Goal: Check status: Check status

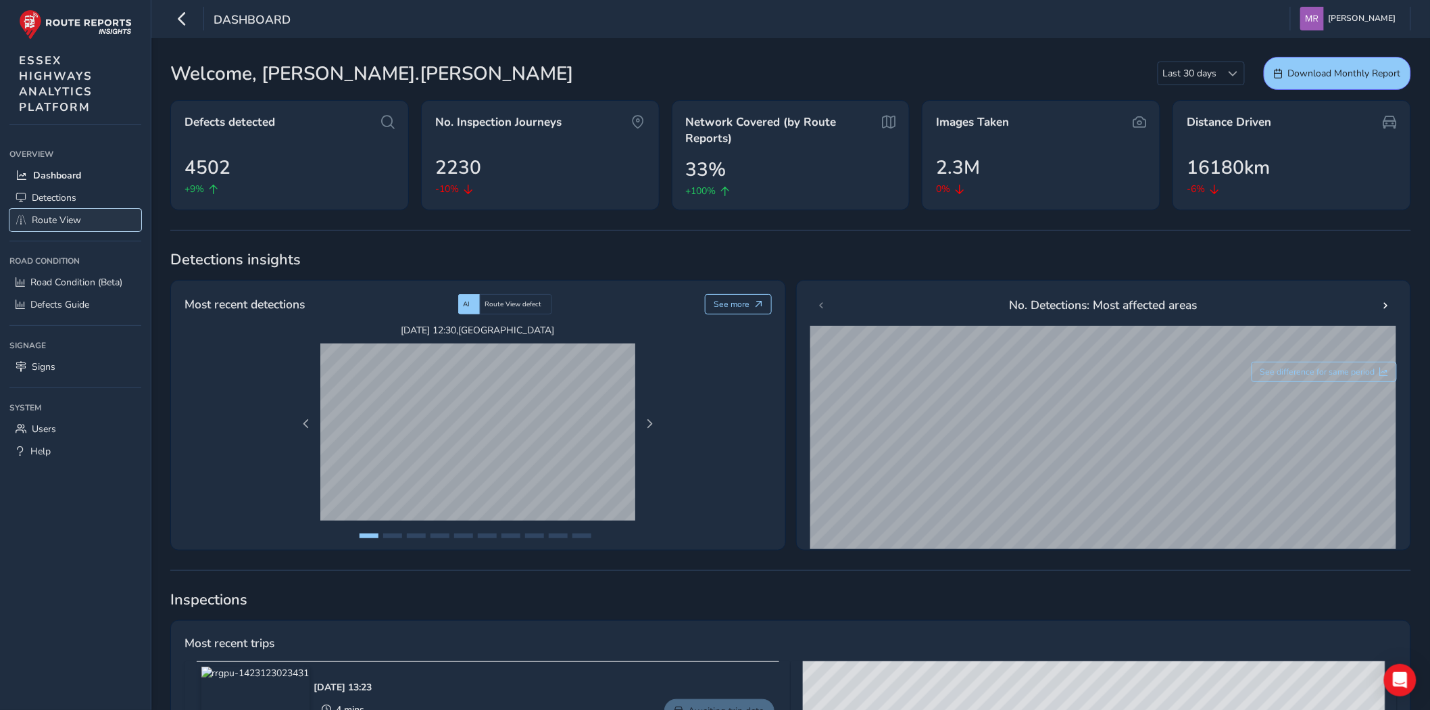
click at [70, 214] on span "Route View" at bounding box center [56, 220] width 49 height 13
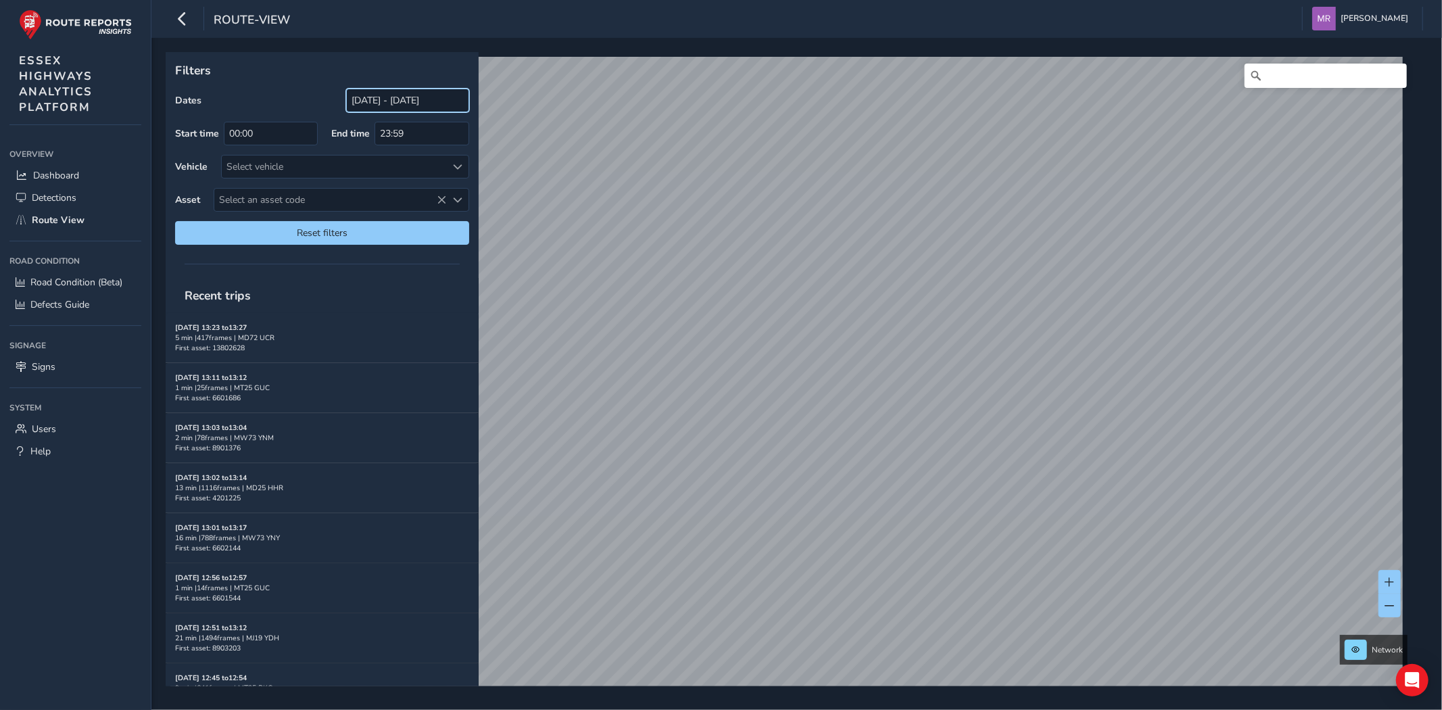
click at [400, 100] on input "[DATE] - [DATE]" at bounding box center [407, 101] width 123 height 24
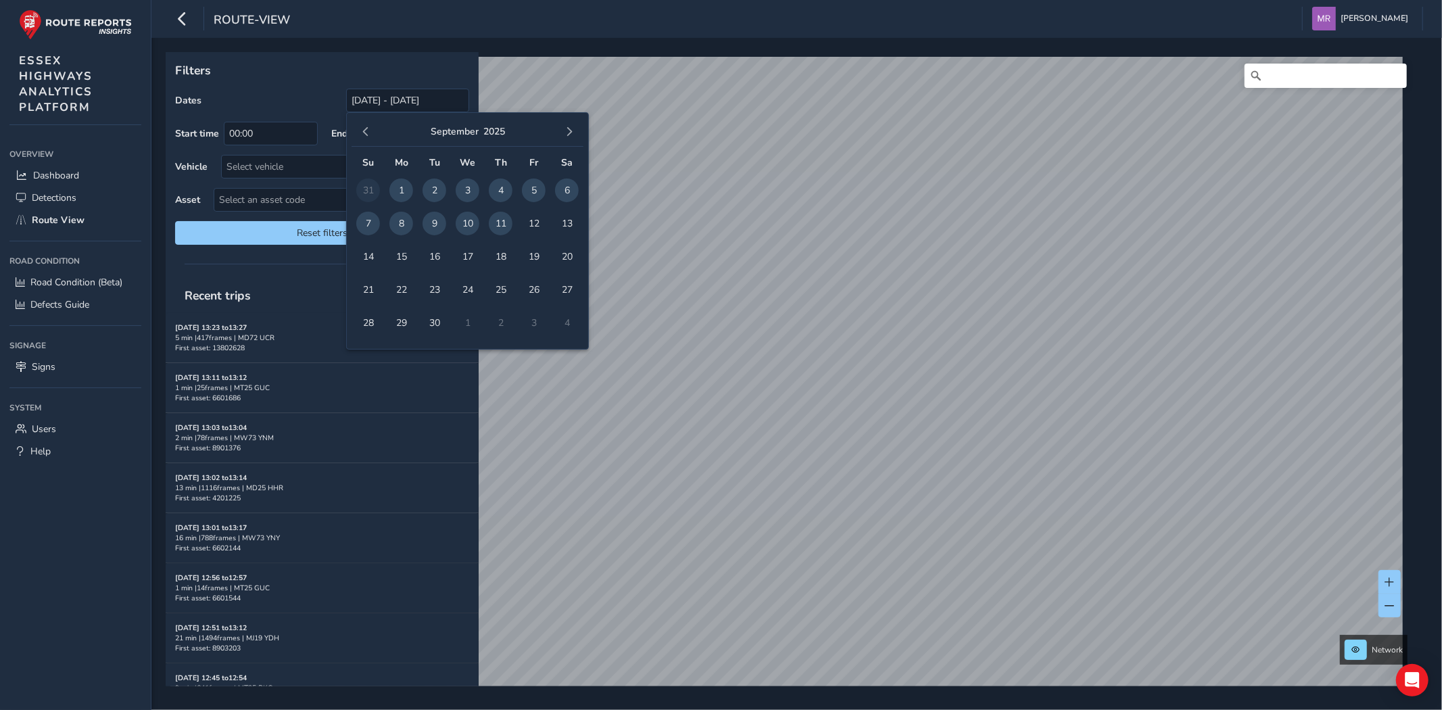
click at [365, 142] on div "[DATE]" at bounding box center [468, 132] width 232 height 29
click at [366, 130] on span "button" at bounding box center [365, 131] width 9 height 9
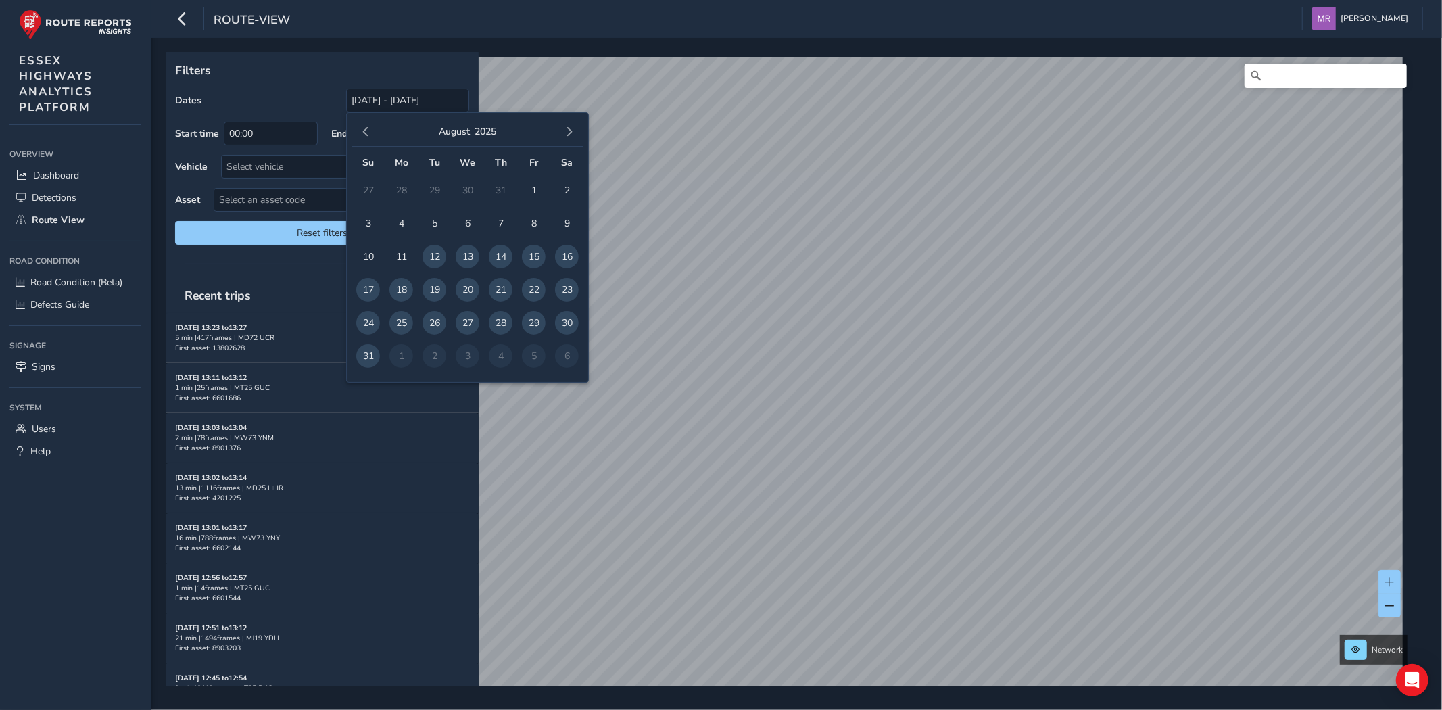
click at [366, 130] on span "button" at bounding box center [365, 131] width 9 height 9
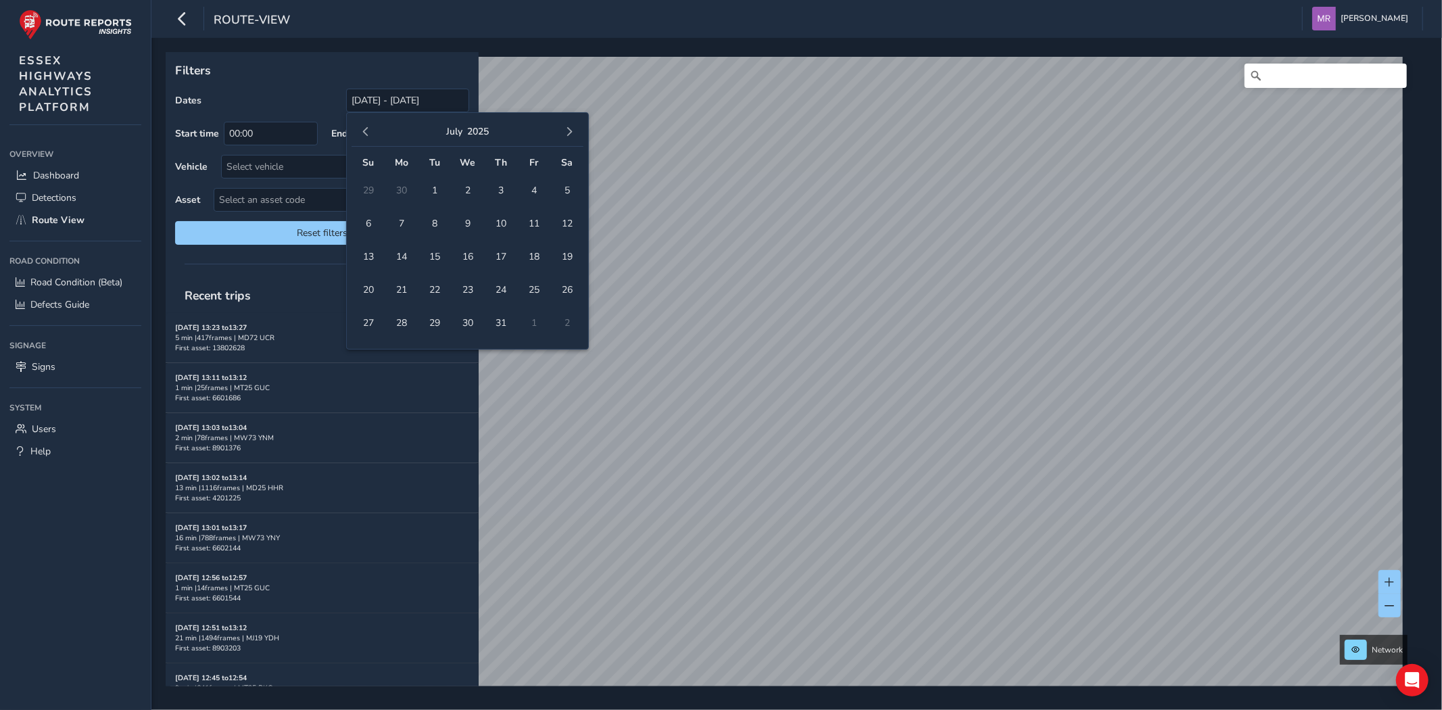
click at [366, 130] on span "button" at bounding box center [365, 131] width 9 height 9
click at [366, 129] on span "button" at bounding box center [365, 131] width 9 height 9
click at [576, 132] on button "button" at bounding box center [569, 131] width 19 height 19
click at [360, 137] on button "button" at bounding box center [365, 131] width 19 height 19
click at [368, 223] on span "6" at bounding box center [368, 224] width 24 height 24
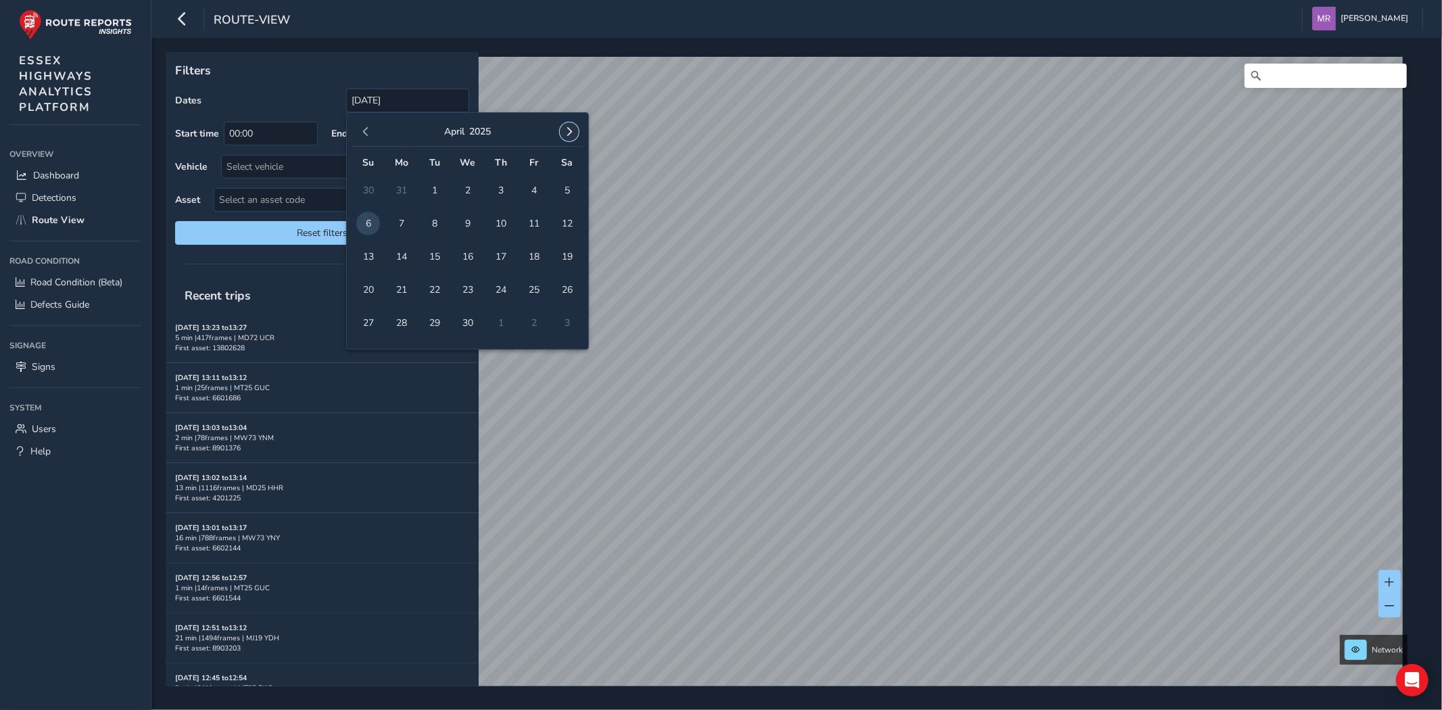
click at [572, 127] on span "button" at bounding box center [568, 131] width 9 height 9
click at [564, 132] on span "button" at bounding box center [568, 131] width 9 height 9
click at [502, 251] on span "19" at bounding box center [501, 257] width 24 height 24
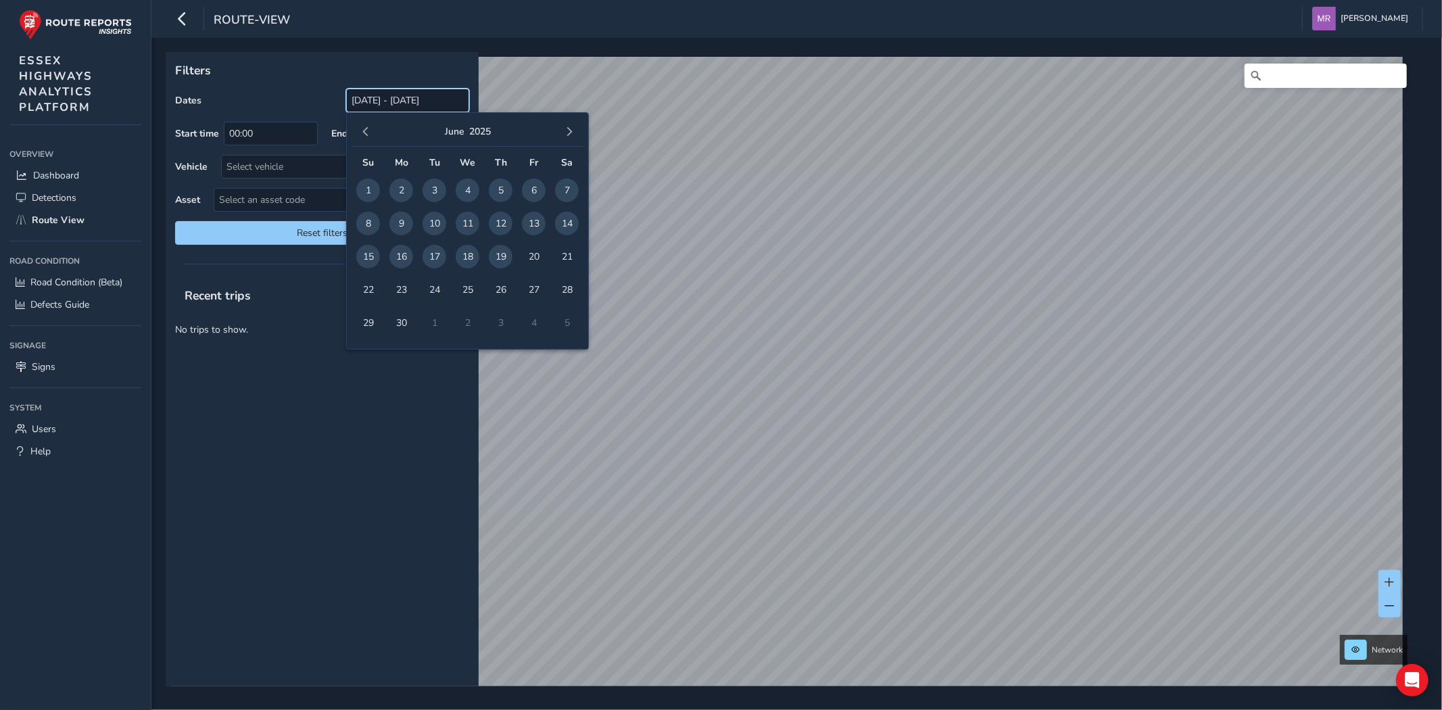
click at [370, 104] on input "[DATE] - [DATE]" at bounding box center [407, 101] width 123 height 24
click at [368, 138] on button "button" at bounding box center [365, 131] width 19 height 19
click at [366, 137] on button "button" at bounding box center [365, 131] width 19 height 19
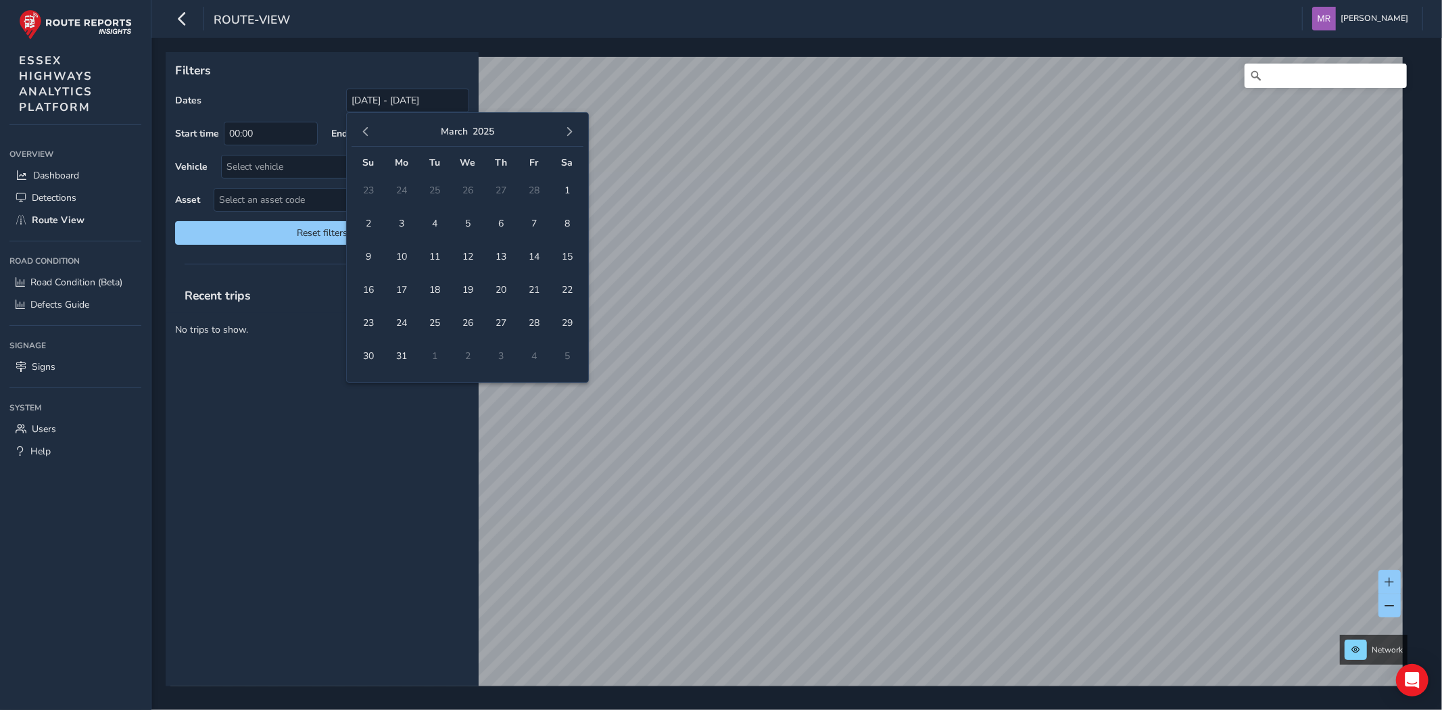
click at [366, 137] on button "button" at bounding box center [365, 131] width 19 height 19
drag, startPoint x: 404, startPoint y: 226, endPoint x: 558, endPoint y: 139, distance: 177.1
click at [404, 226] on span "3" at bounding box center [401, 224] width 24 height 24
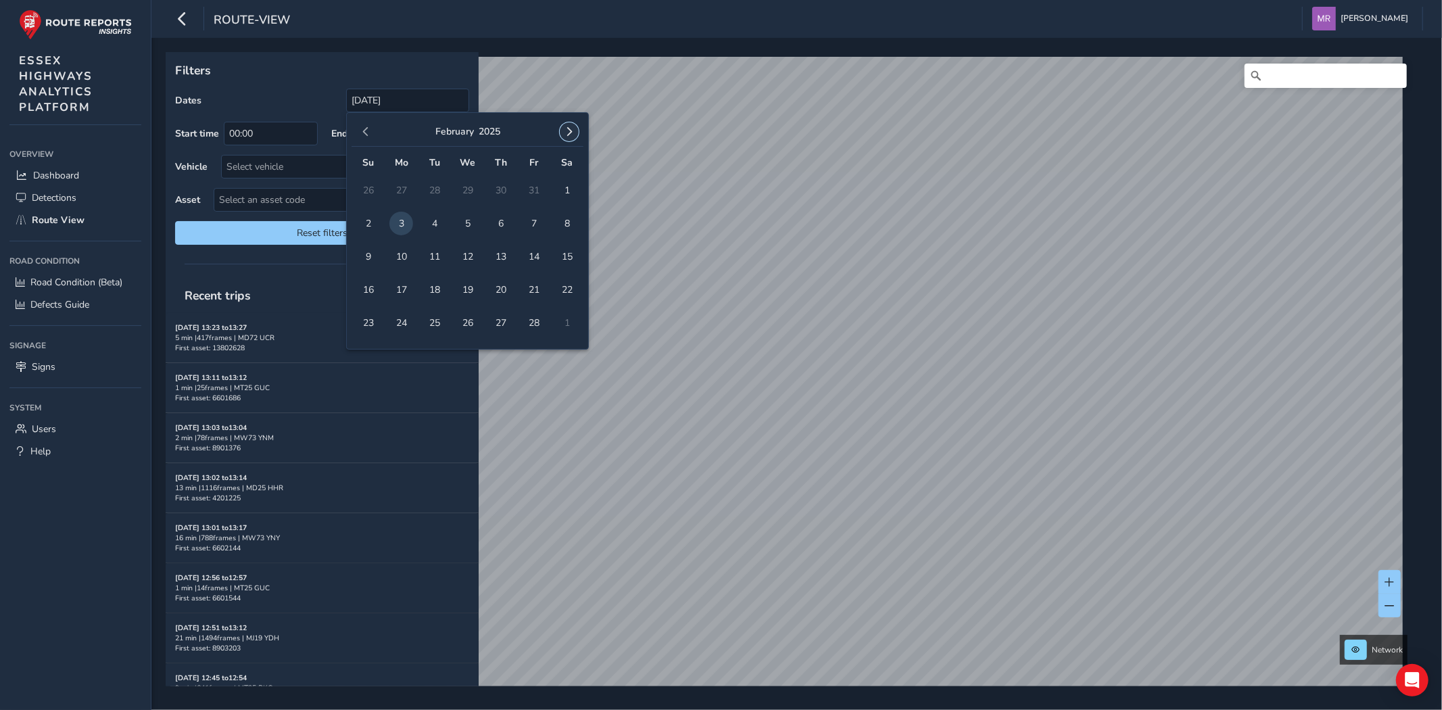
click at [569, 125] on button "button" at bounding box center [569, 131] width 19 height 19
click at [465, 226] on span "11" at bounding box center [468, 224] width 24 height 24
type input "[DATE] - [DATE]"
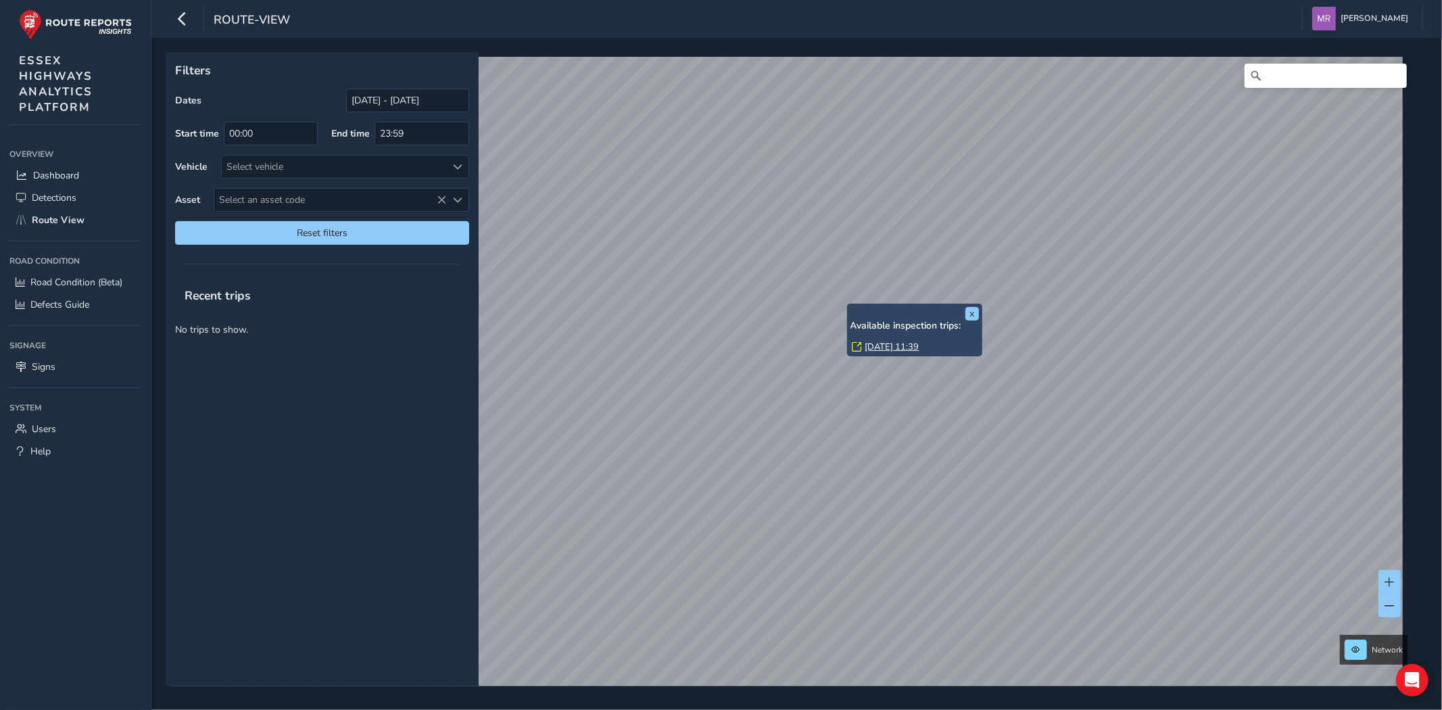
click at [880, 341] on link "[DATE] 11:39" at bounding box center [892, 347] width 54 height 12
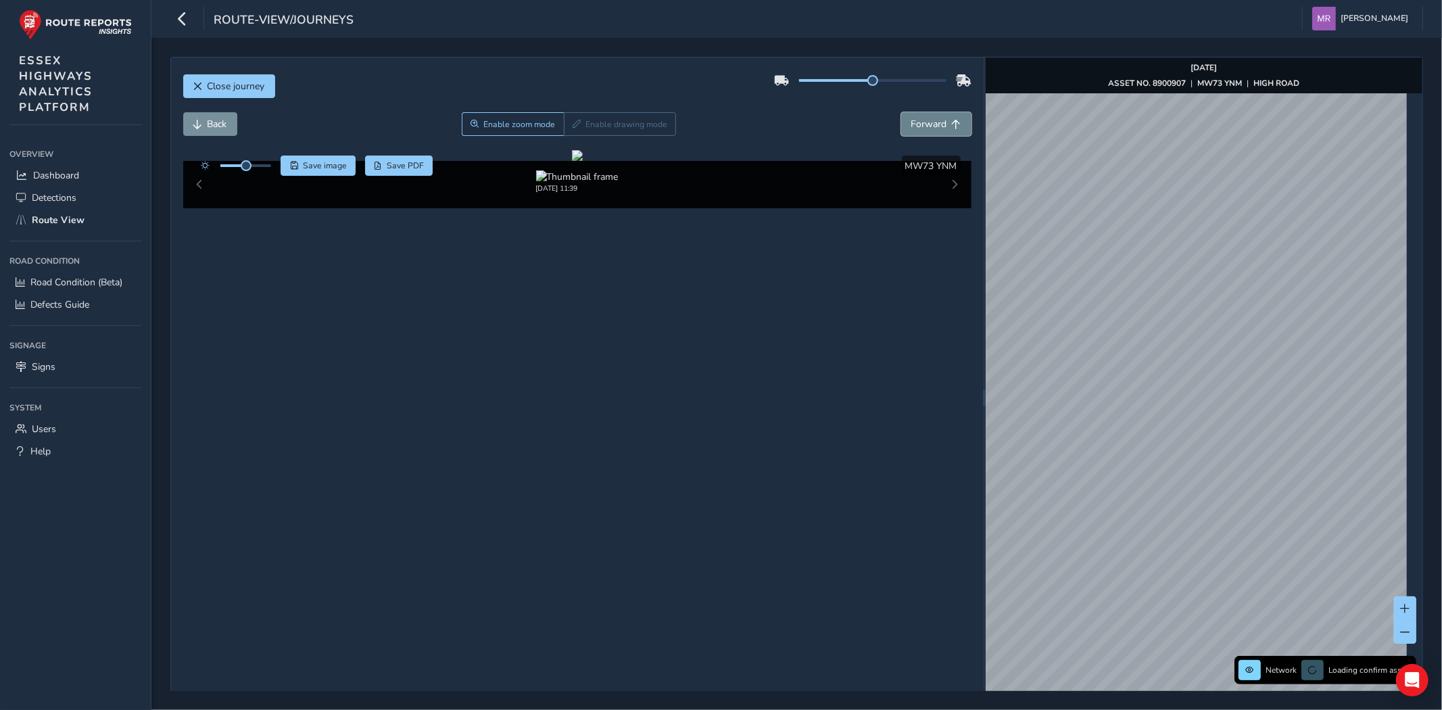
click at [929, 130] on span "Forward" at bounding box center [929, 124] width 36 height 13
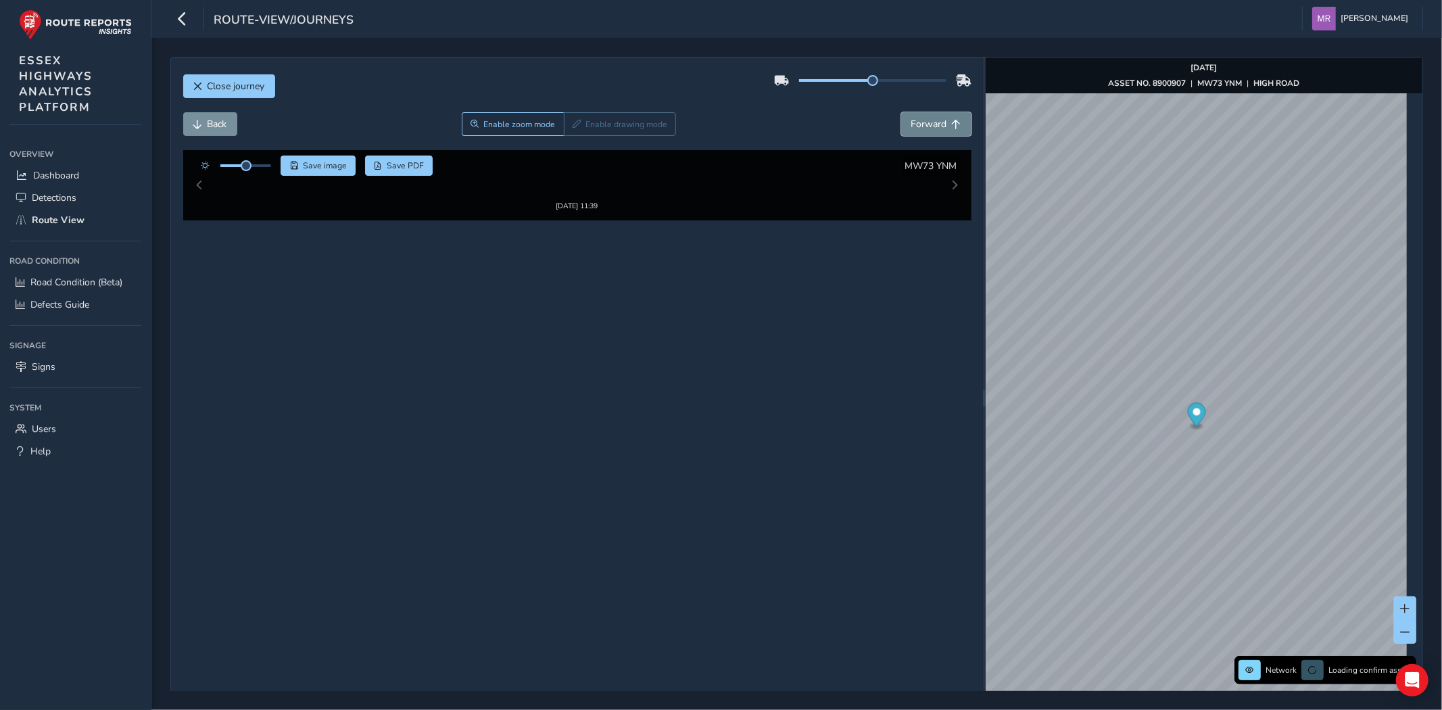
click at [929, 130] on span "Forward" at bounding box center [929, 124] width 36 height 13
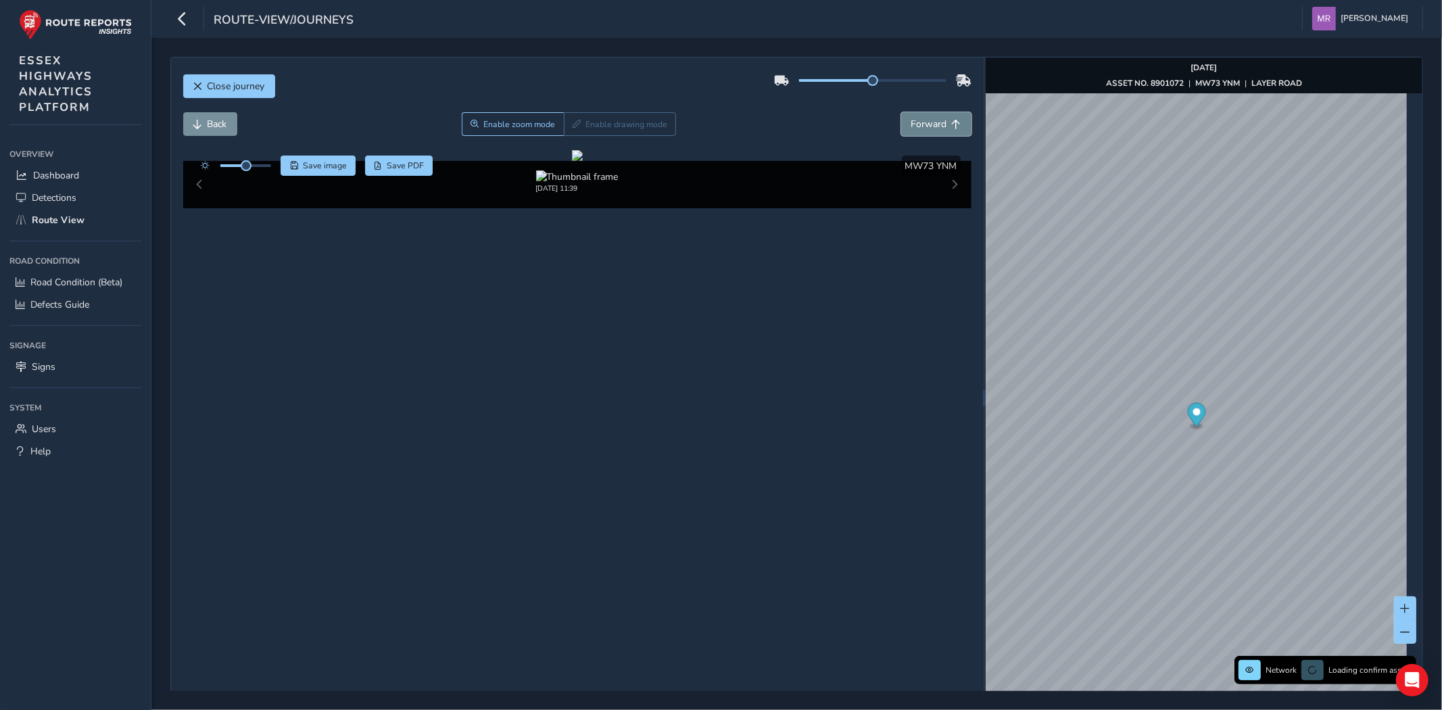
click at [929, 130] on span "Forward" at bounding box center [929, 124] width 36 height 13
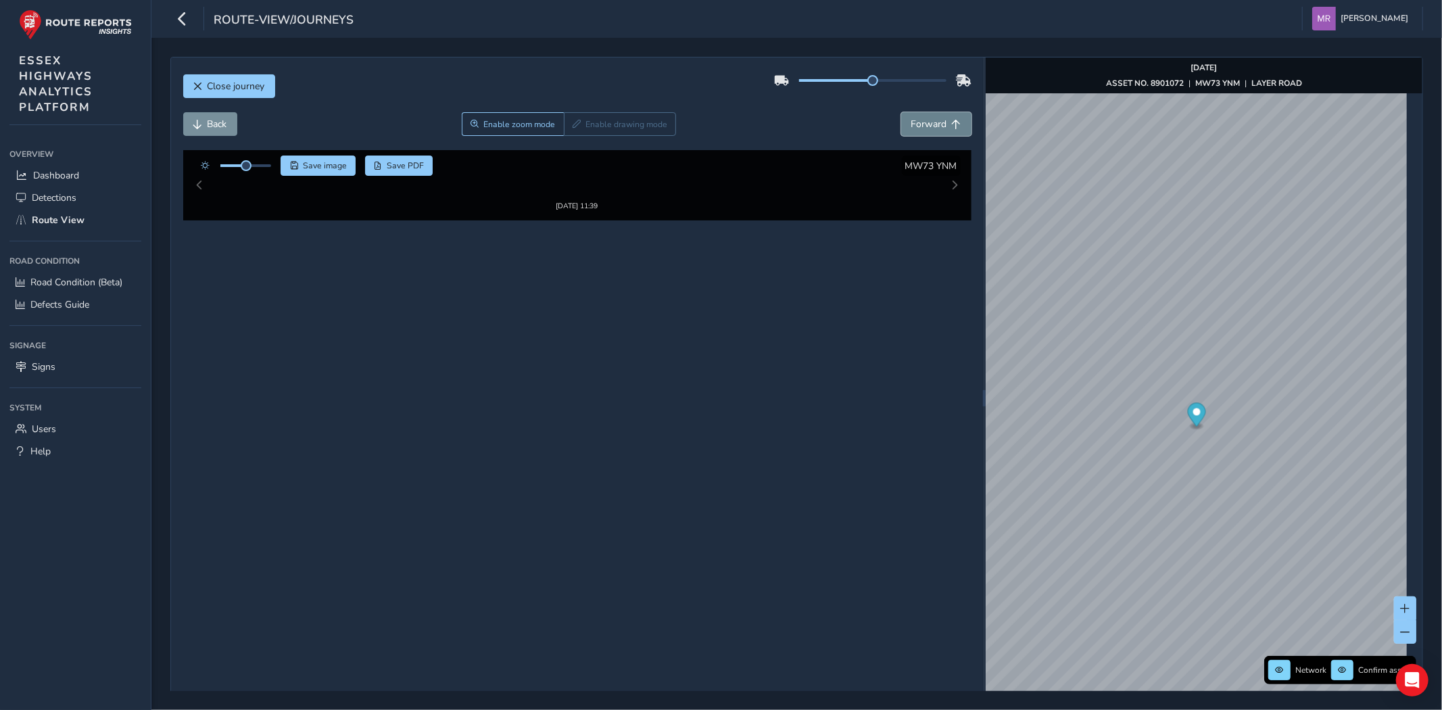
click at [929, 130] on span "Forward" at bounding box center [929, 124] width 36 height 13
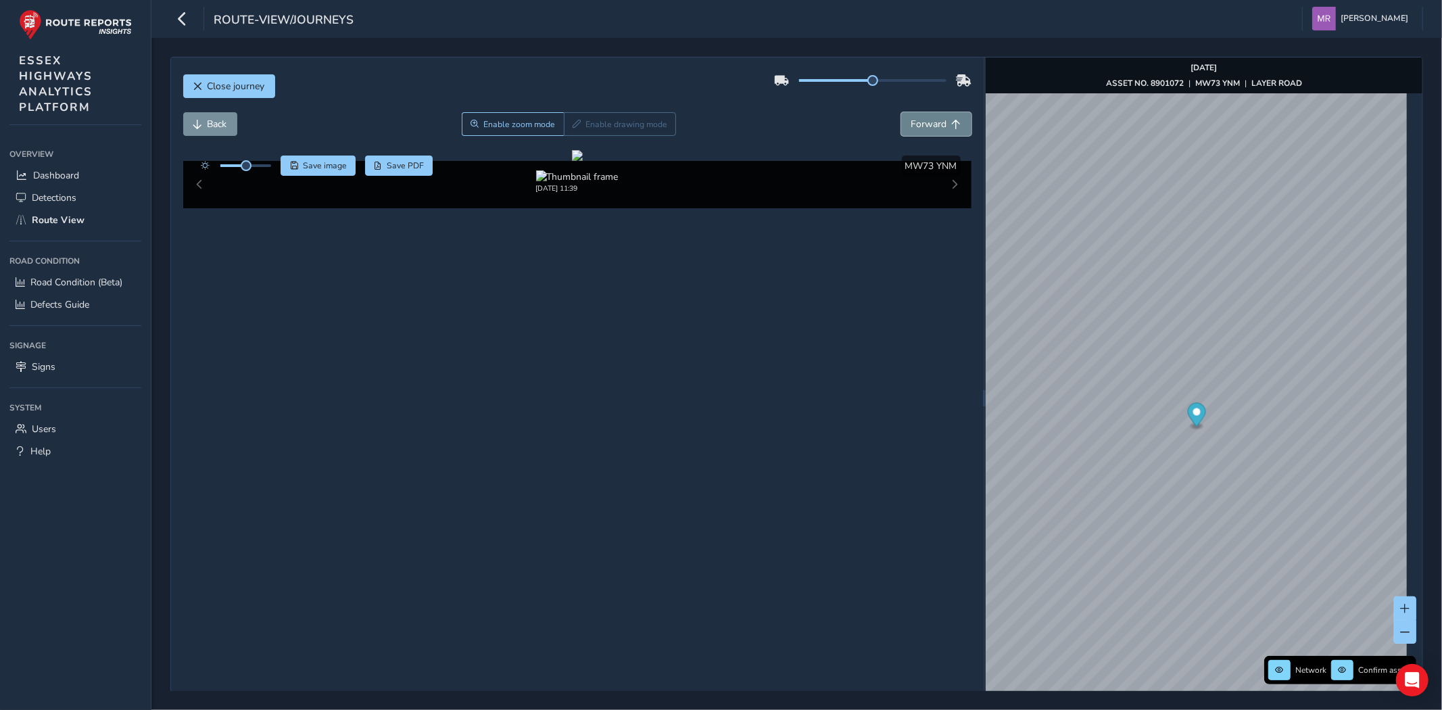
click at [929, 130] on span "Forward" at bounding box center [929, 124] width 36 height 13
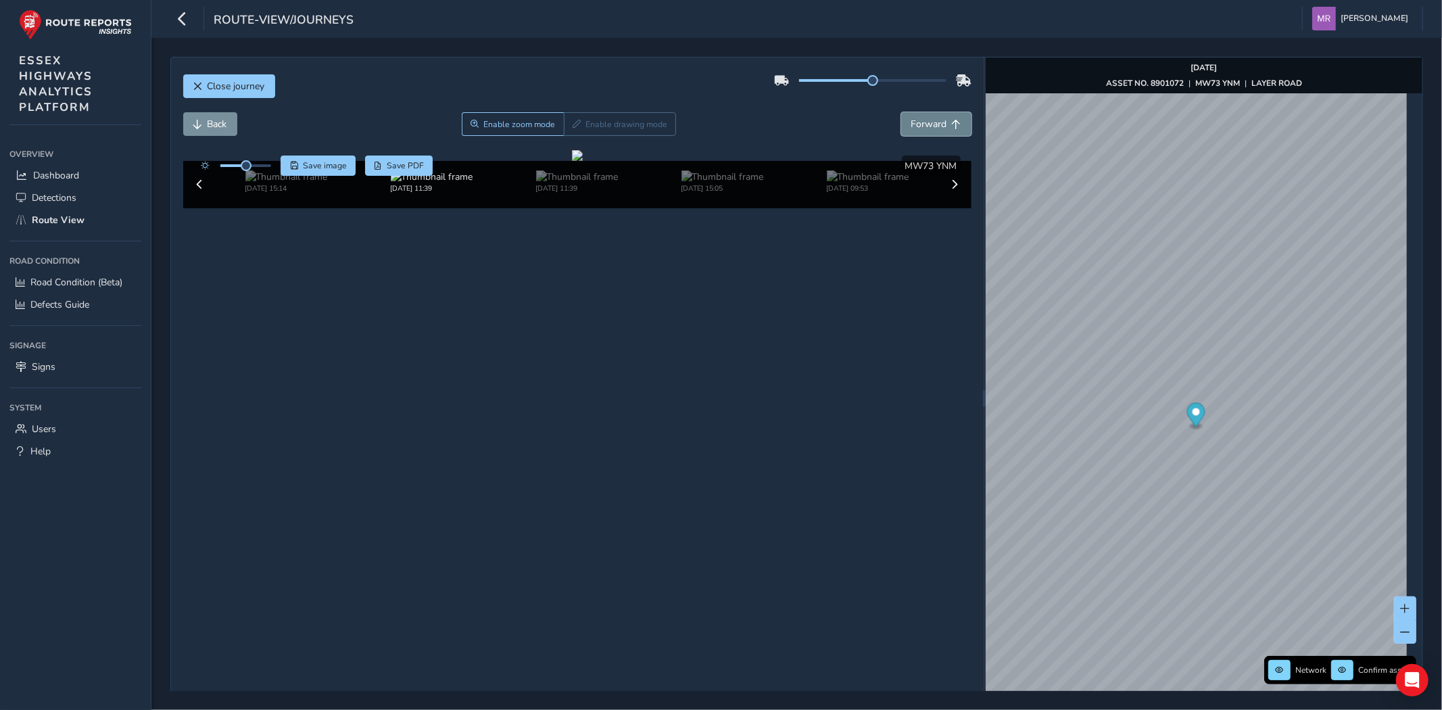
click at [929, 130] on span "Forward" at bounding box center [929, 124] width 36 height 13
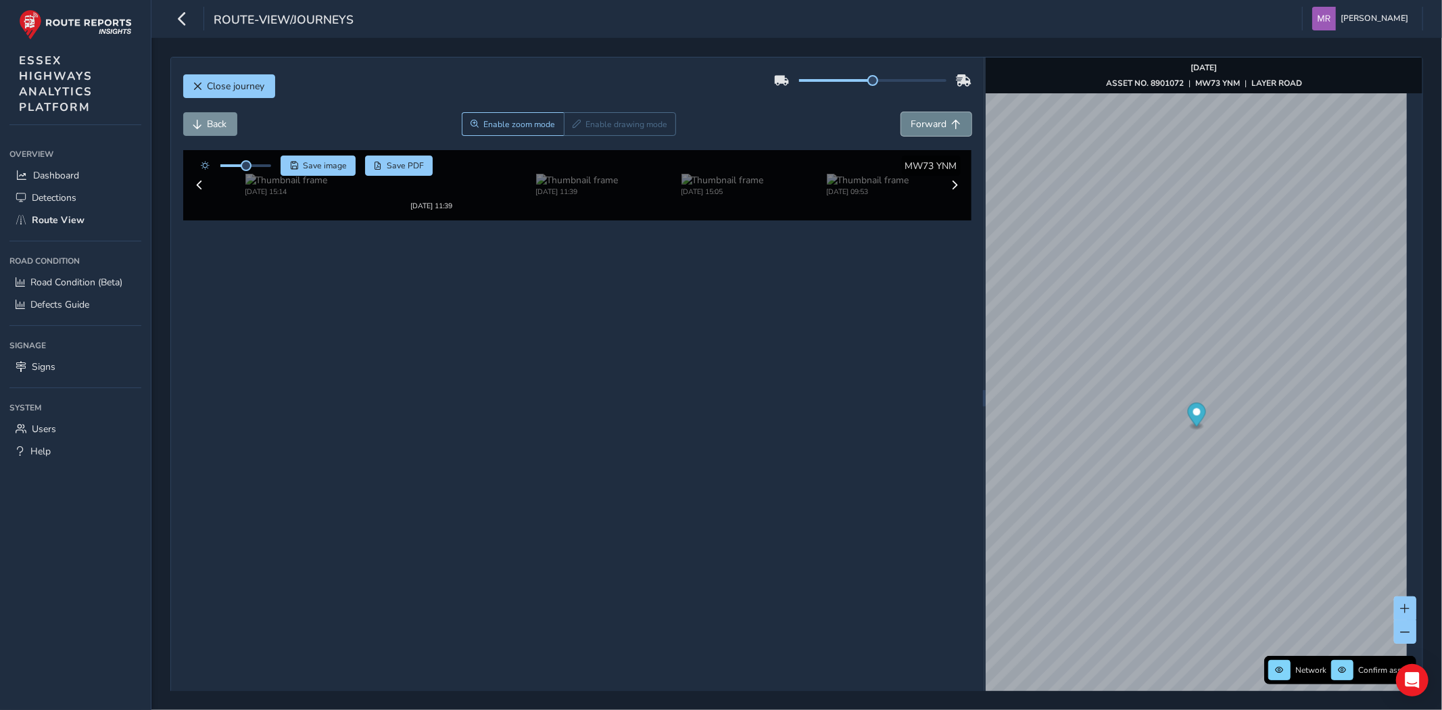
click at [929, 130] on span "Forward" at bounding box center [929, 124] width 36 height 13
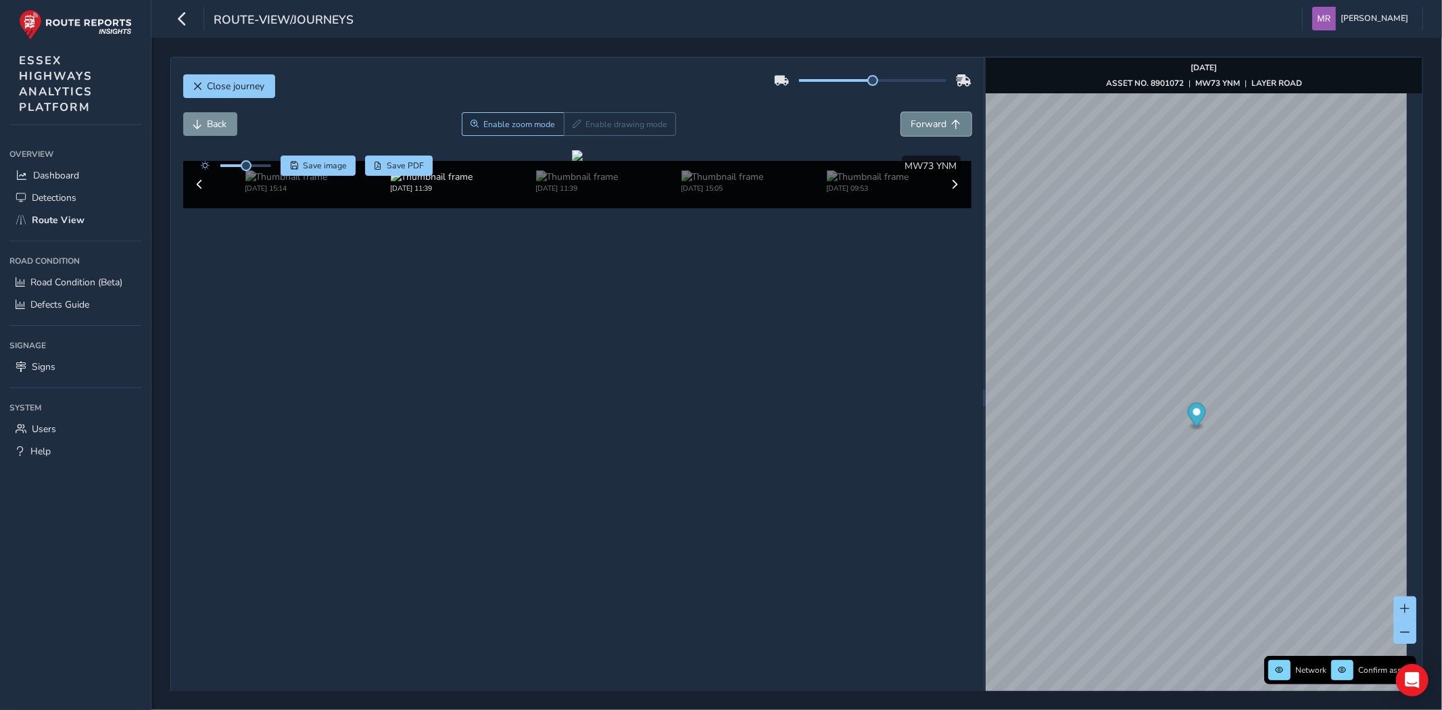
click at [929, 130] on span "Forward" at bounding box center [929, 124] width 36 height 13
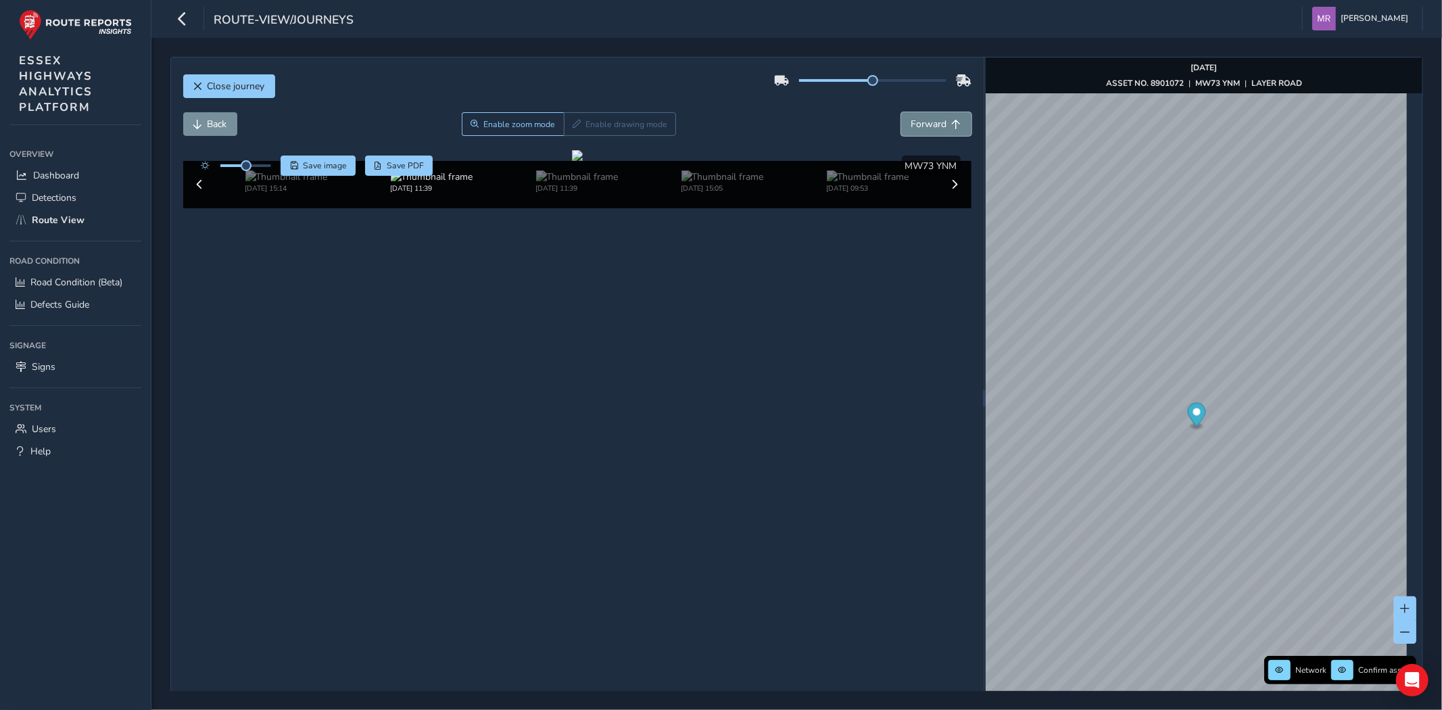
click at [929, 130] on span "Forward" at bounding box center [929, 124] width 36 height 13
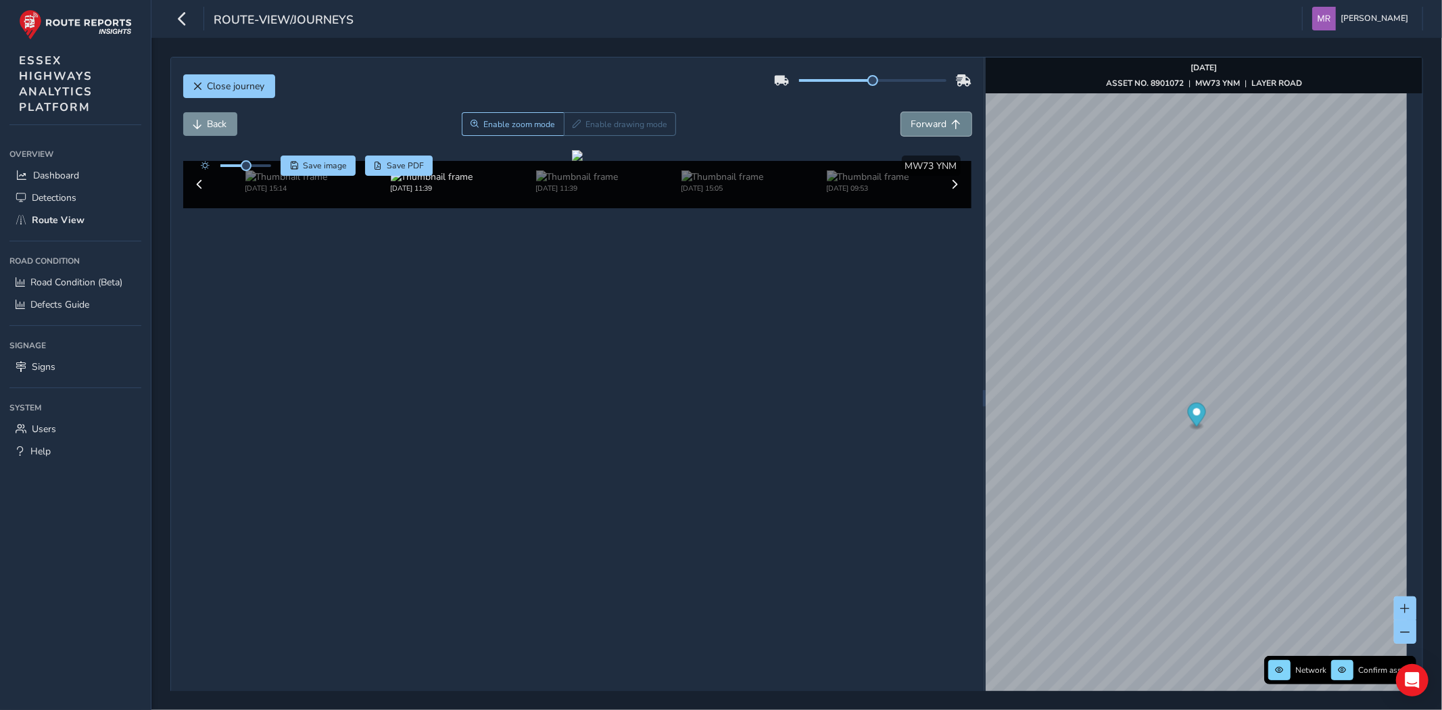
click at [929, 130] on span "Forward" at bounding box center [929, 124] width 36 height 13
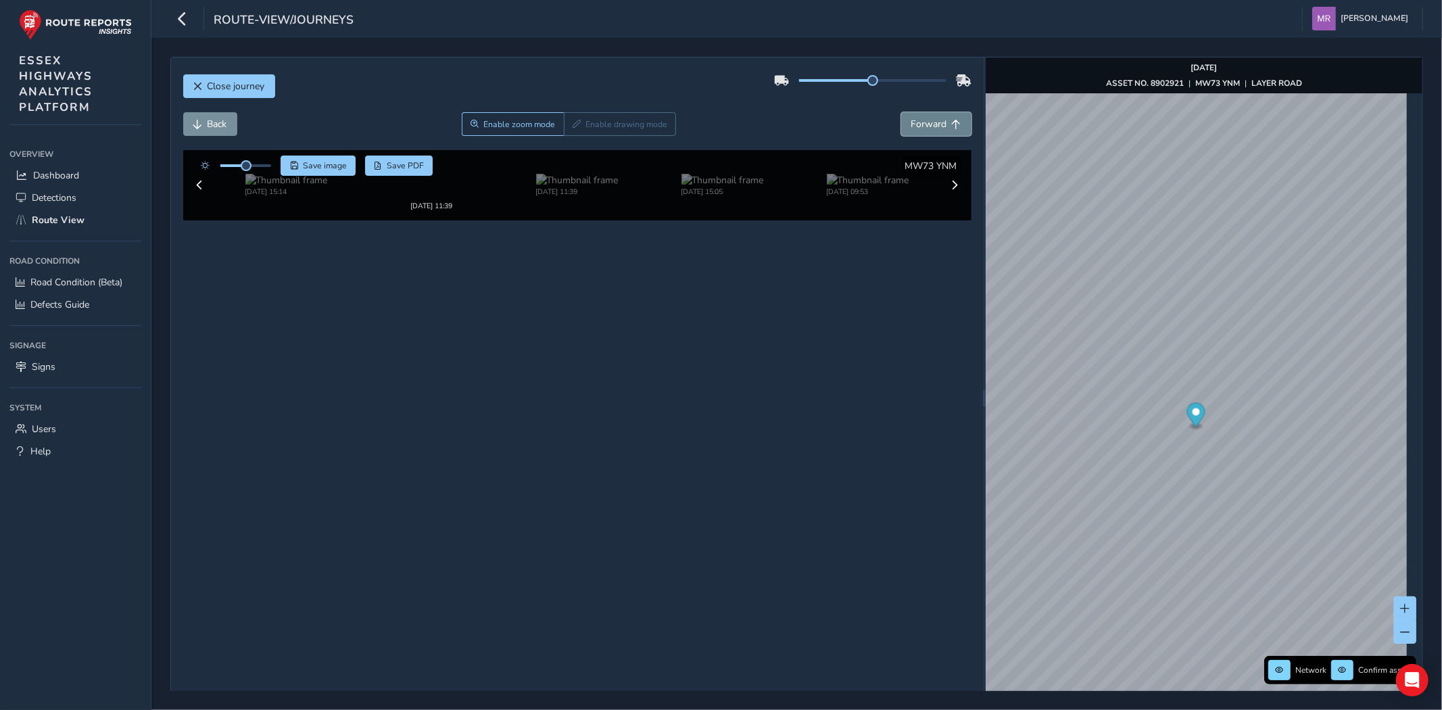
click at [928, 130] on span "Forward" at bounding box center [929, 124] width 36 height 13
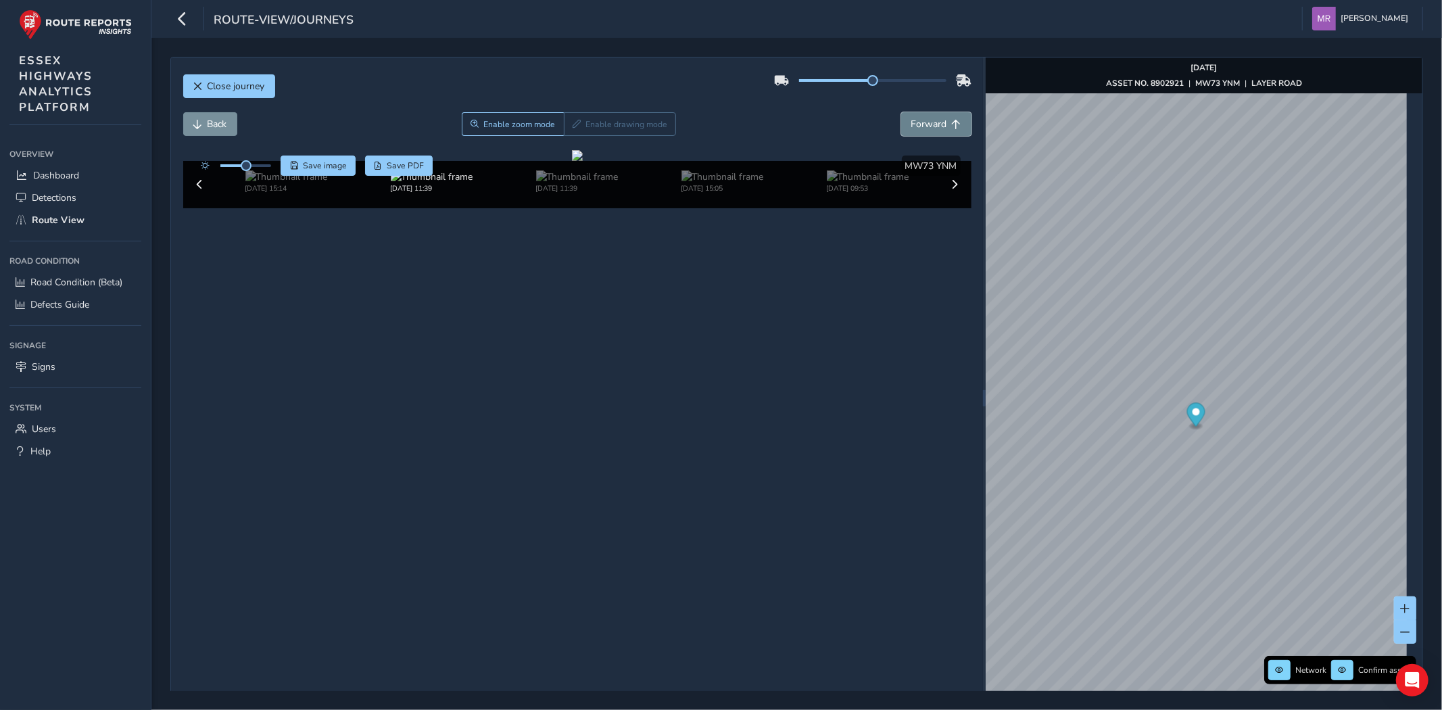
click at [928, 130] on span "Forward" at bounding box center [929, 124] width 36 height 13
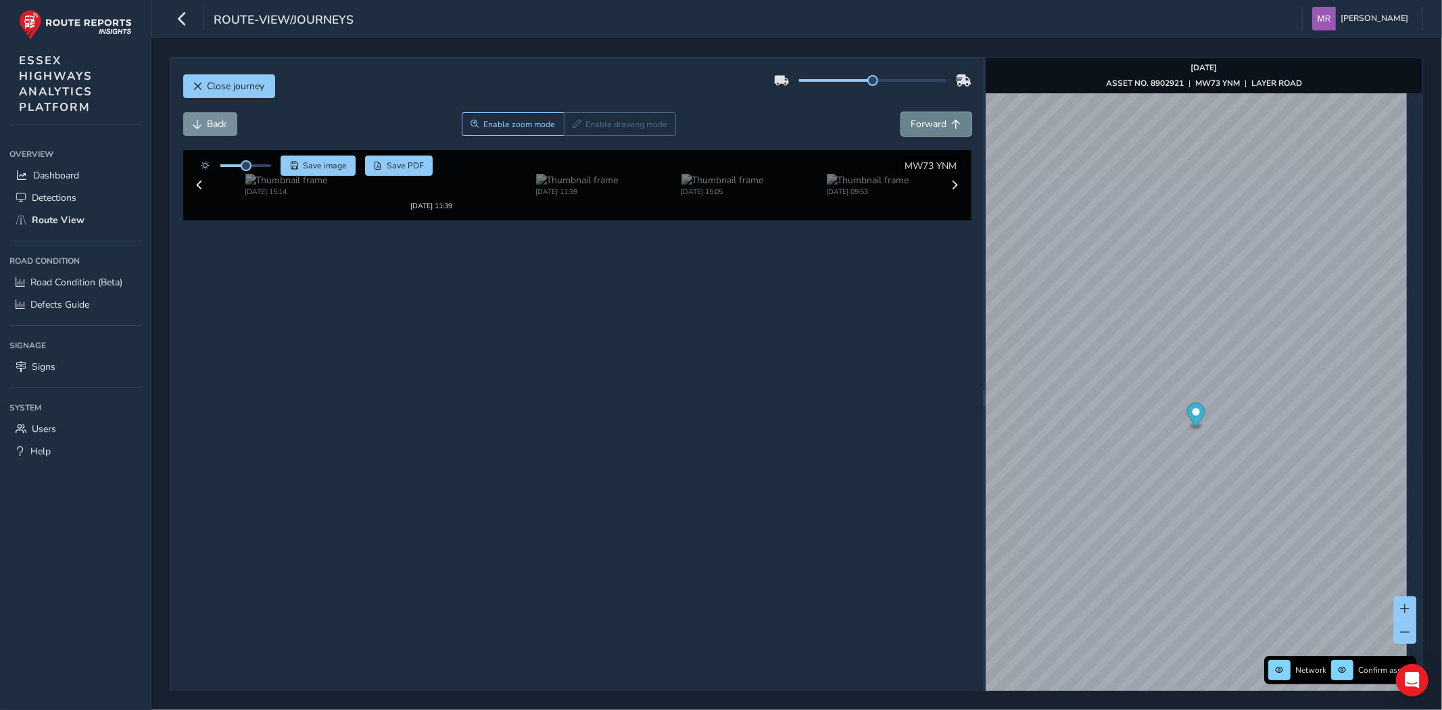
click at [928, 130] on span "Forward" at bounding box center [929, 124] width 36 height 13
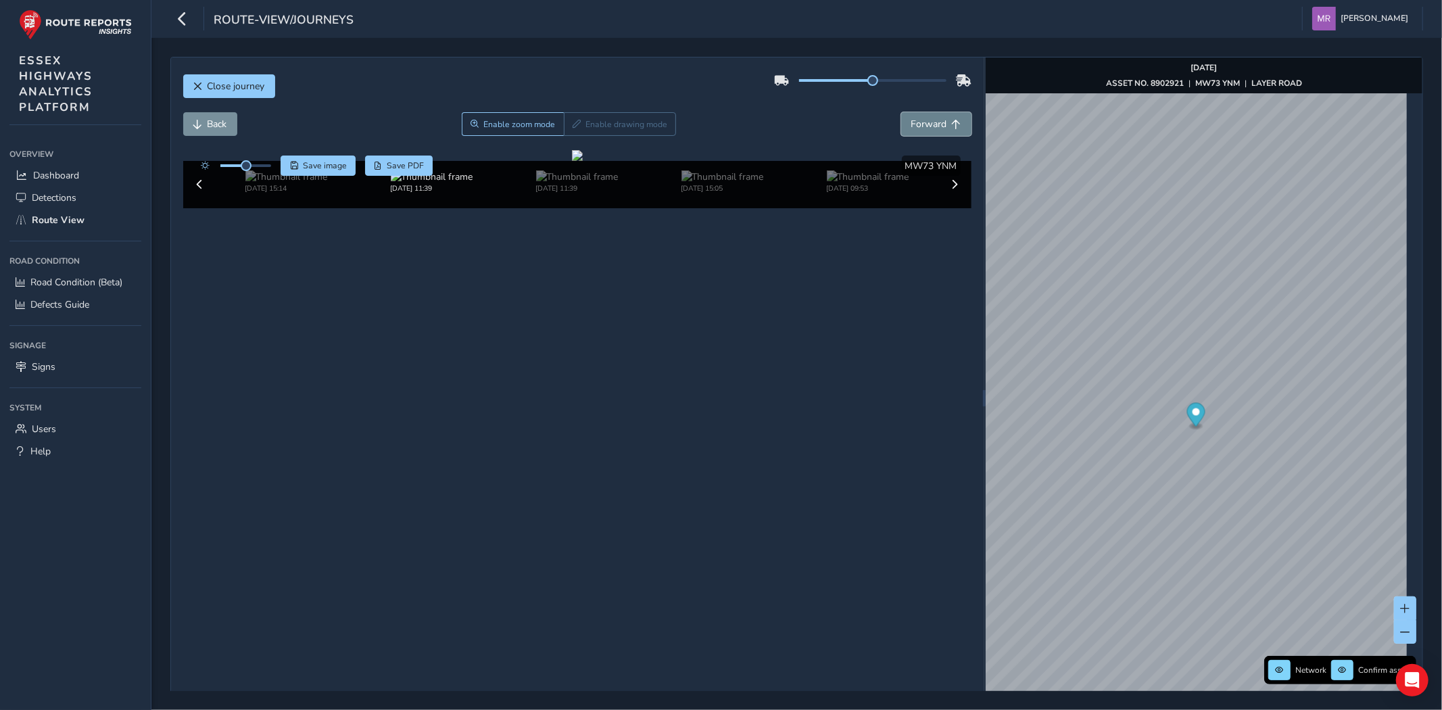
click at [928, 130] on span "Forward" at bounding box center [929, 124] width 36 height 13
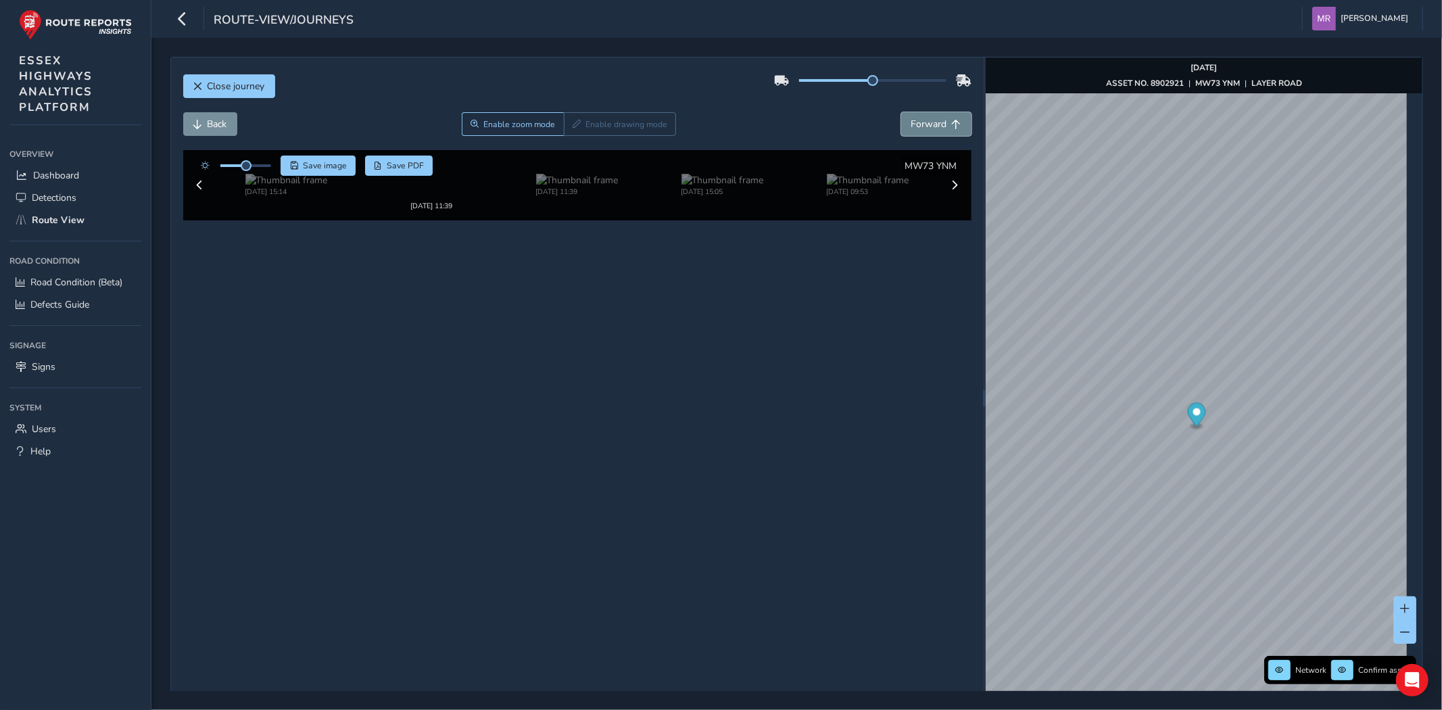
click at [928, 130] on span "Forward" at bounding box center [929, 124] width 36 height 13
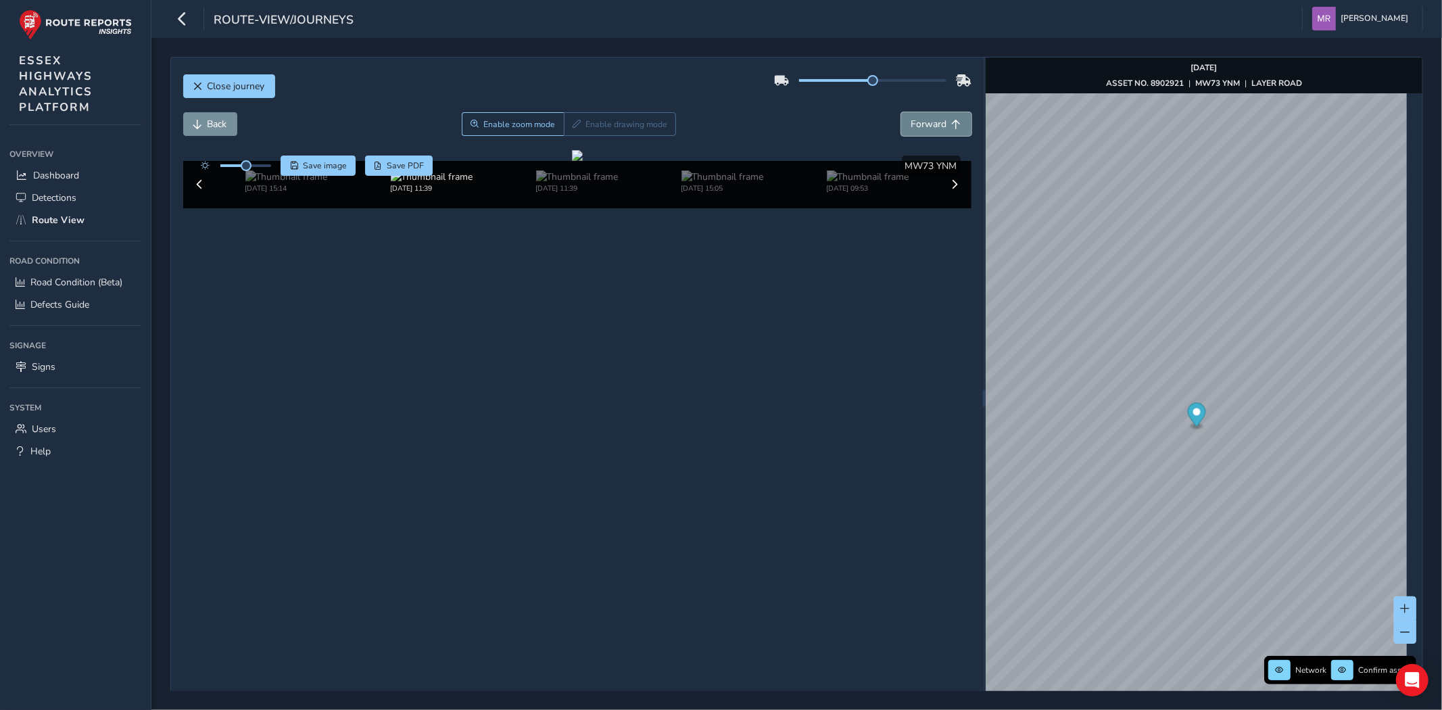
click at [928, 130] on span "Forward" at bounding box center [929, 124] width 36 height 13
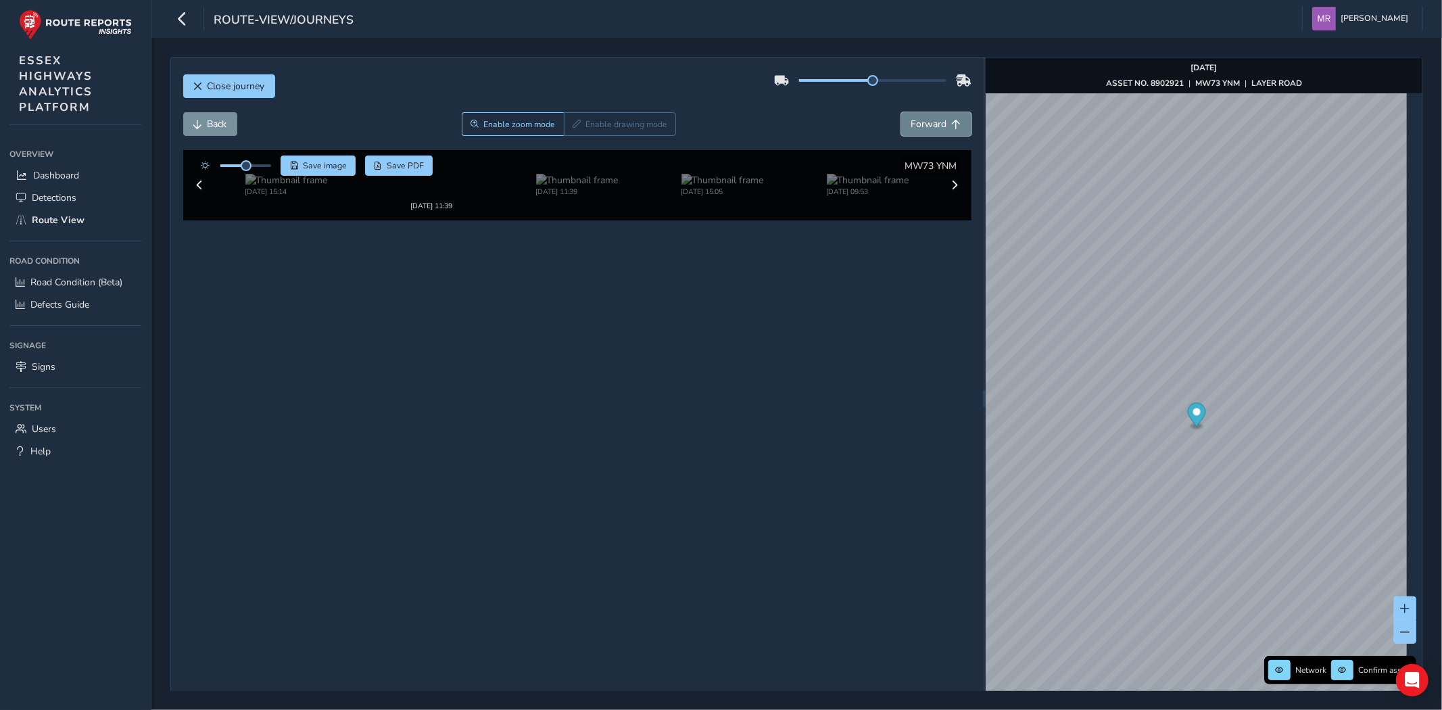
click at [928, 130] on span "Forward" at bounding box center [929, 124] width 36 height 13
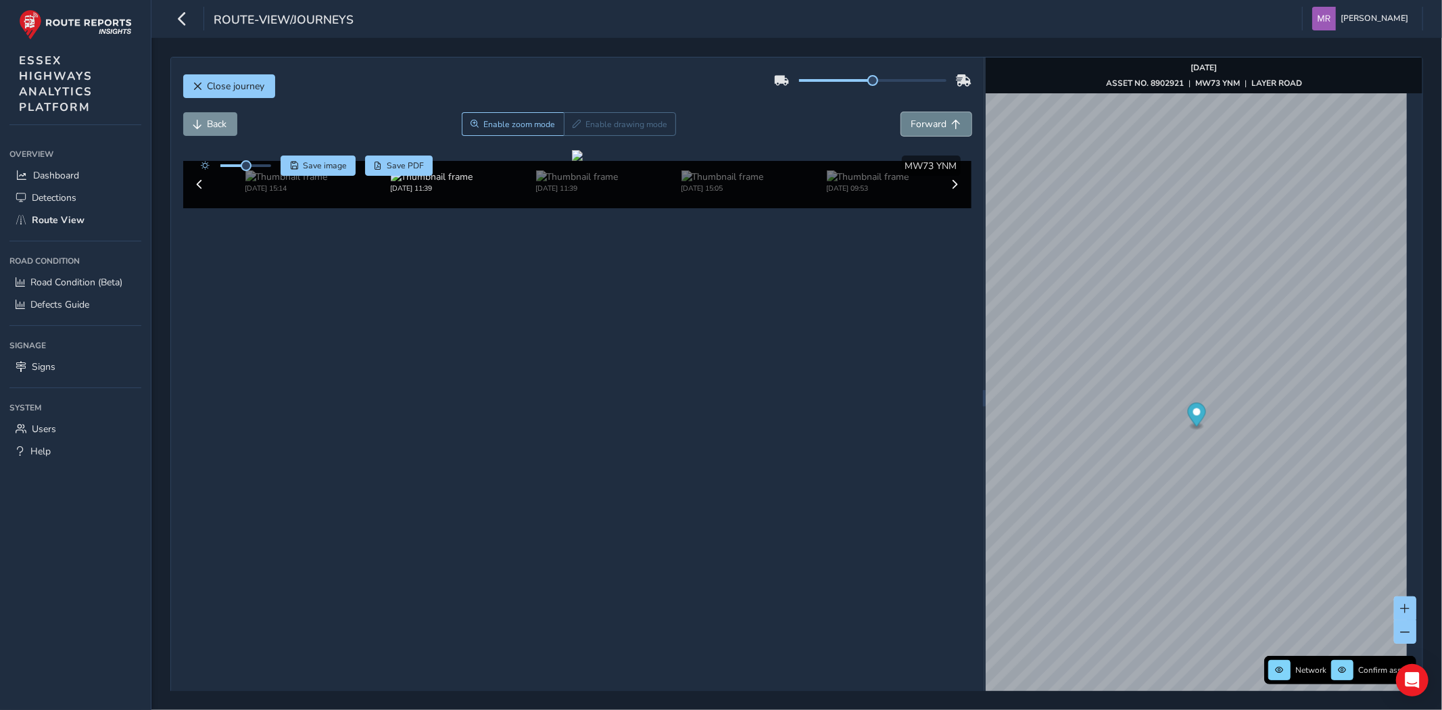
click at [928, 130] on span "Forward" at bounding box center [929, 124] width 36 height 13
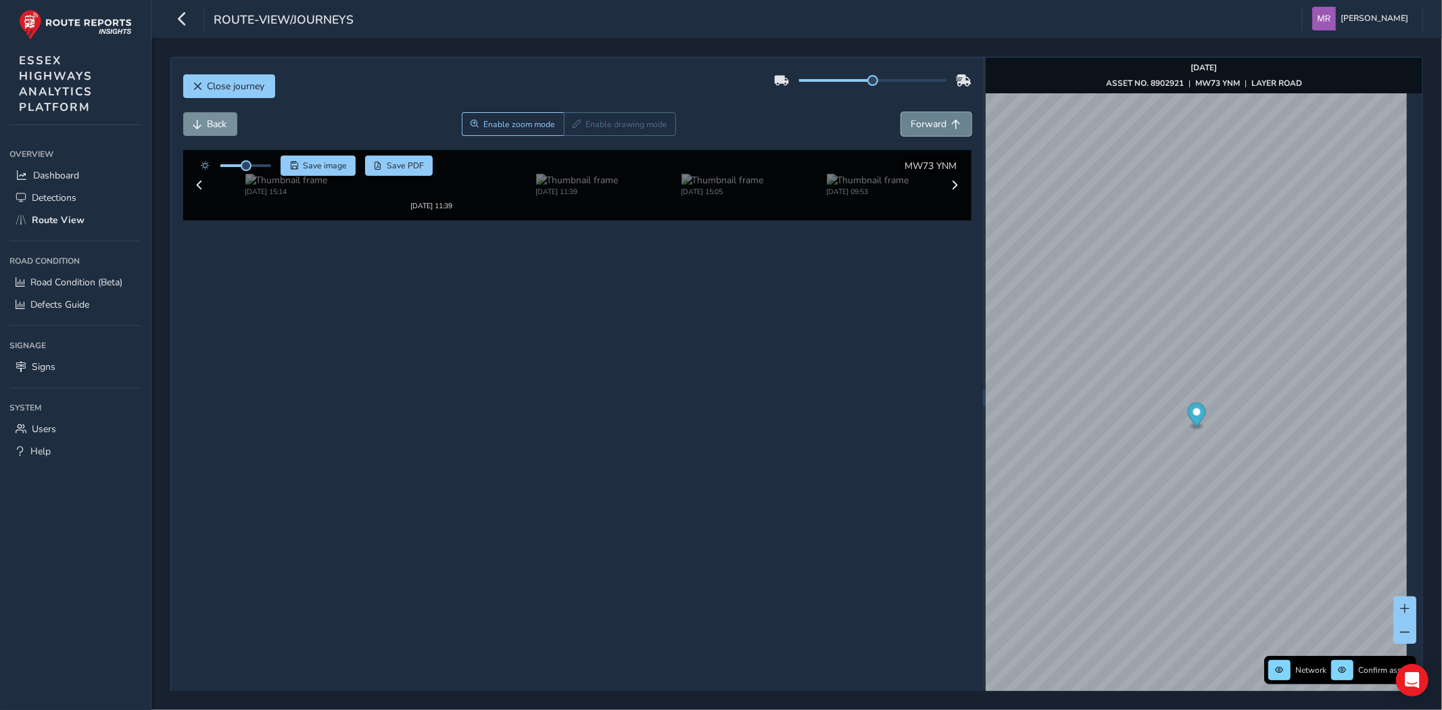
click at [928, 130] on span "Forward" at bounding box center [929, 124] width 36 height 13
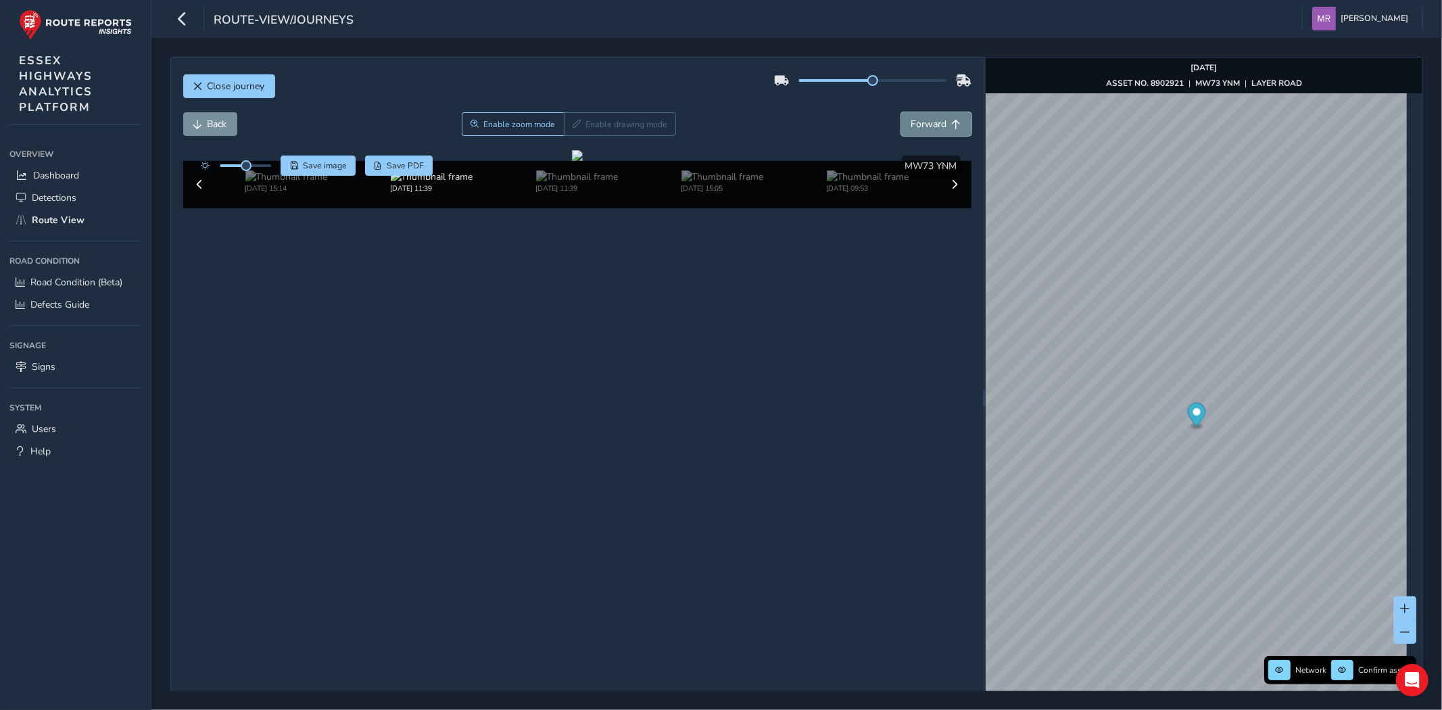
click at [928, 130] on span "Forward" at bounding box center [929, 124] width 36 height 13
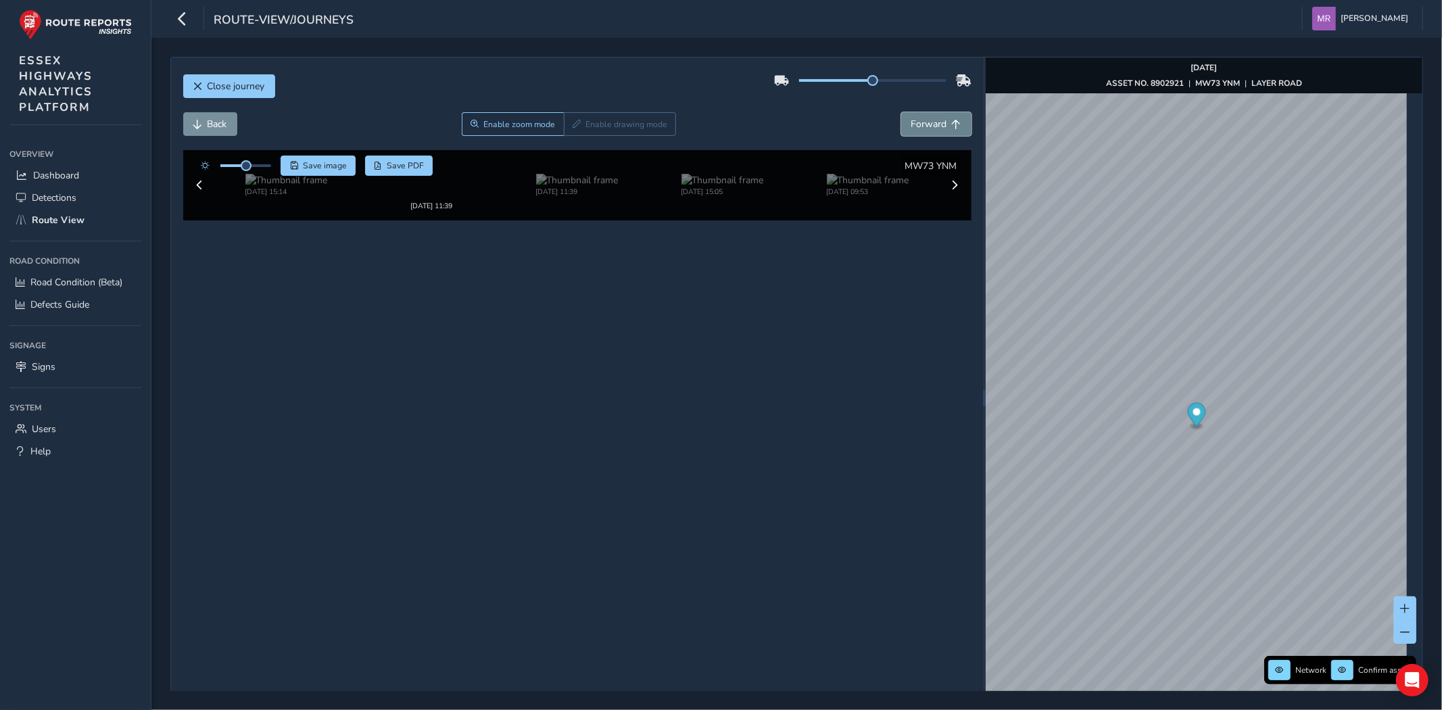
click at [928, 130] on span "Forward" at bounding box center [929, 124] width 36 height 13
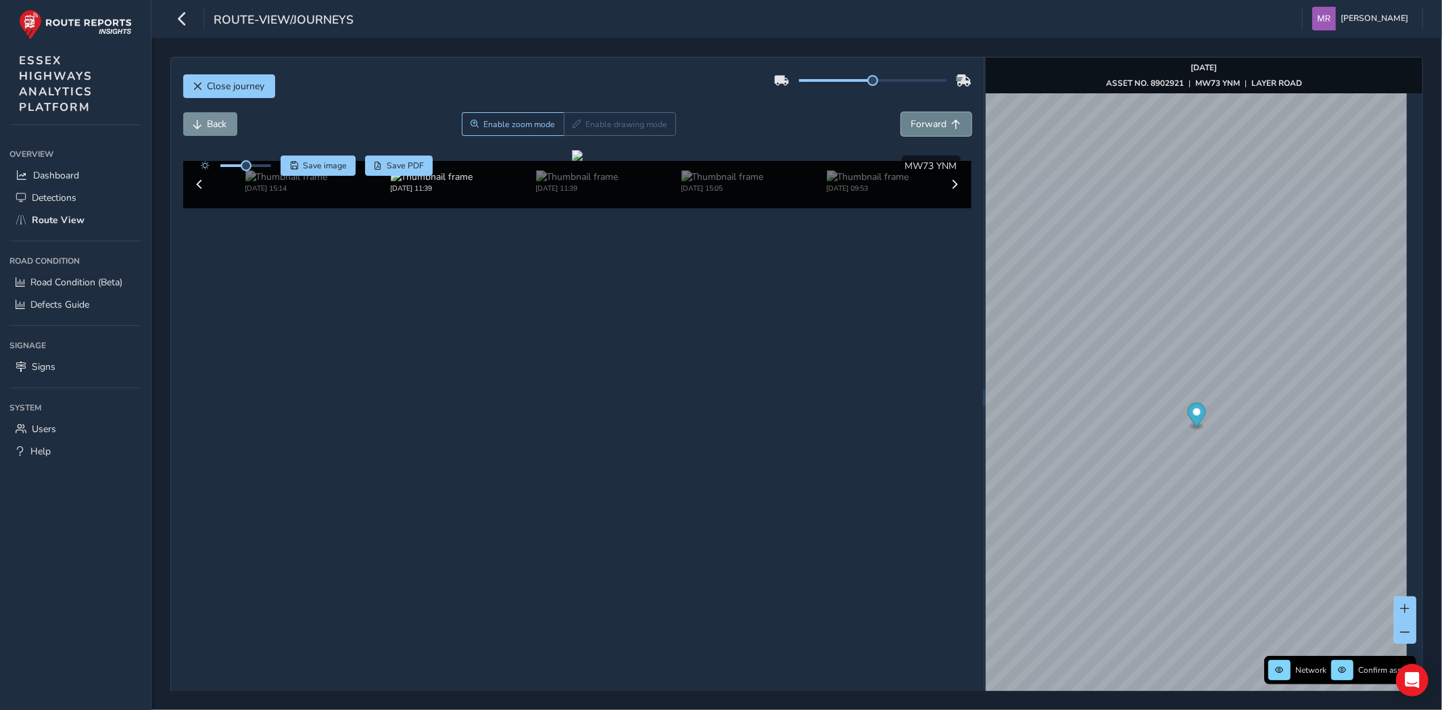
click at [928, 130] on span "Forward" at bounding box center [929, 124] width 36 height 13
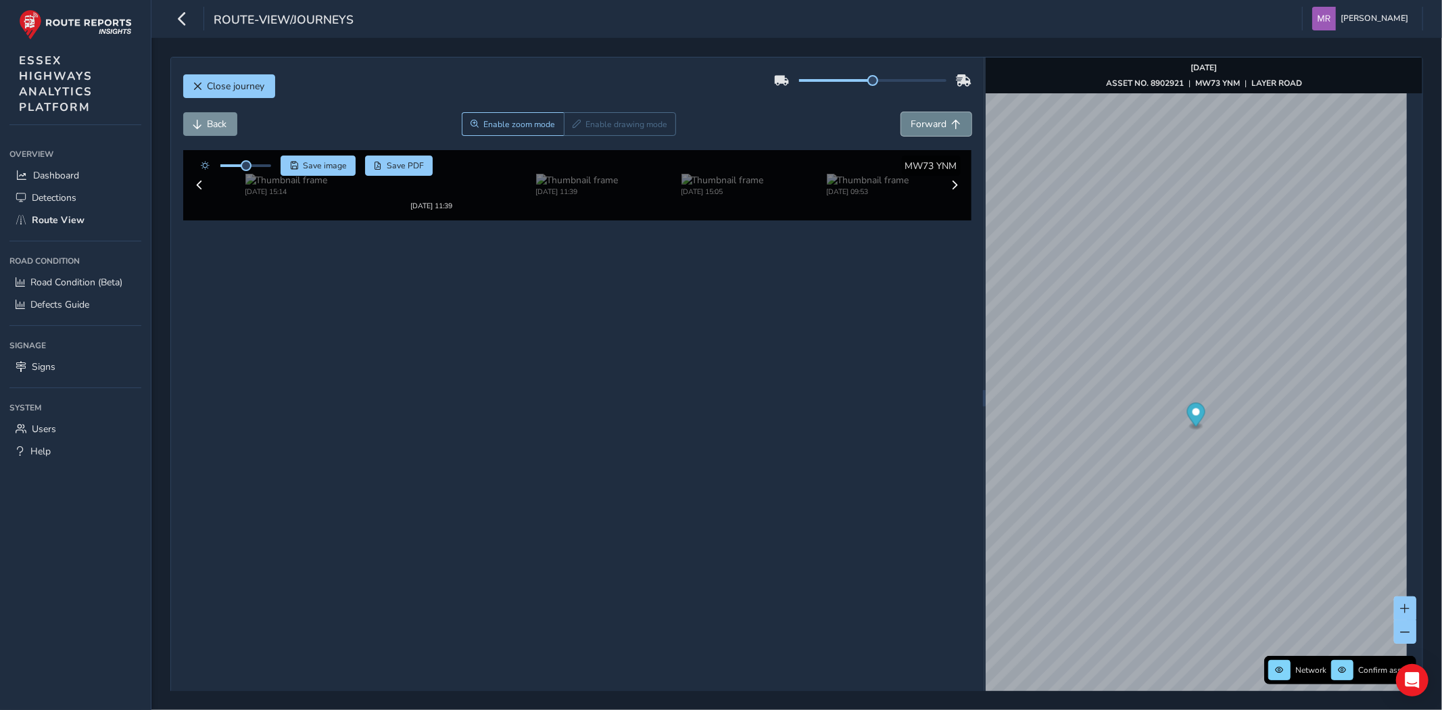
click at [928, 130] on span "Forward" at bounding box center [929, 124] width 36 height 13
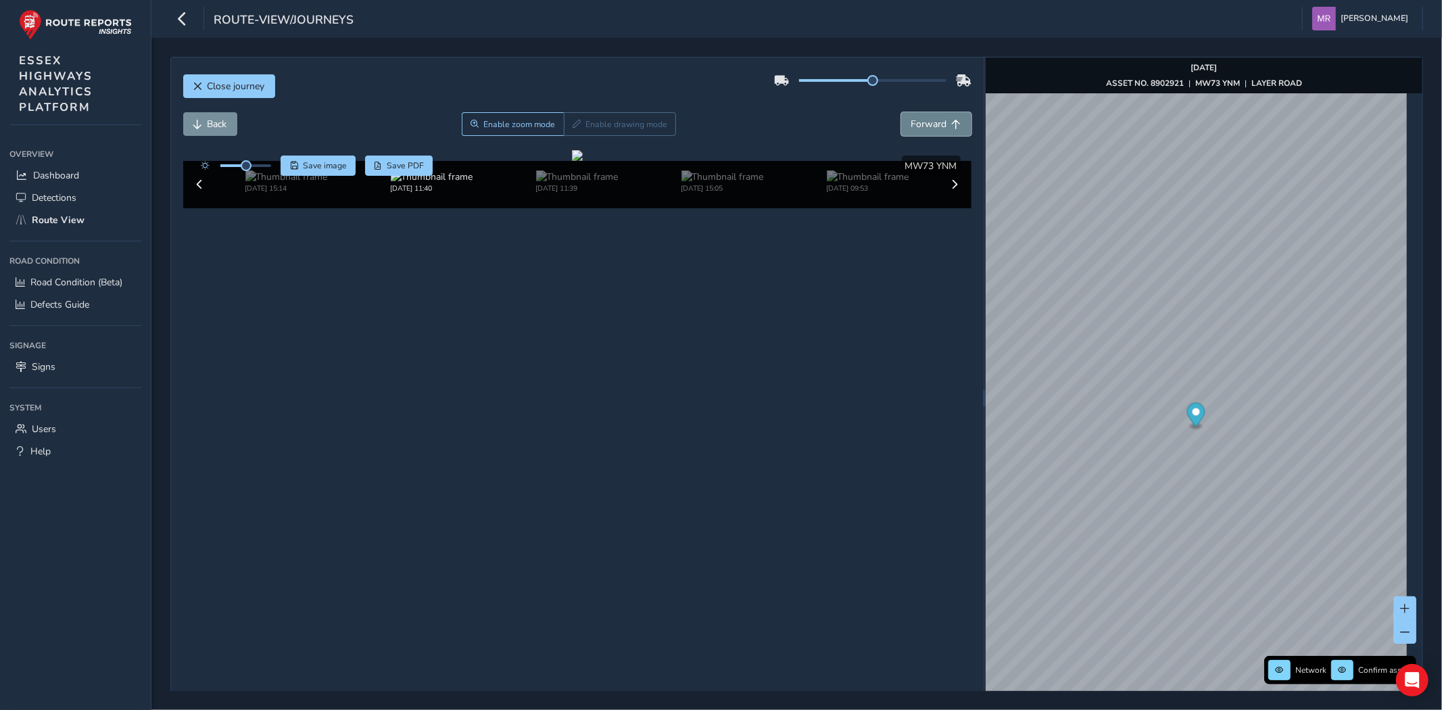
click at [928, 130] on span "Forward" at bounding box center [929, 124] width 36 height 13
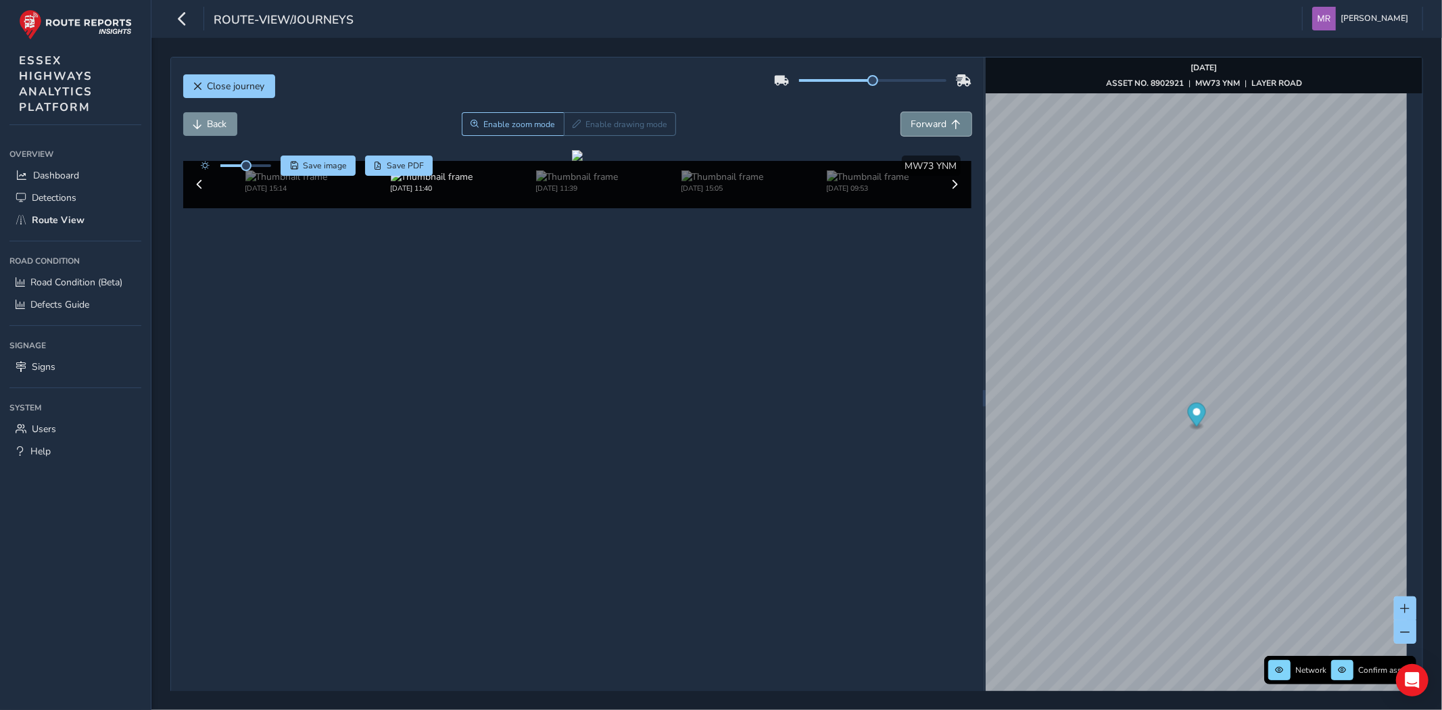
click at [928, 130] on span "Forward" at bounding box center [929, 124] width 36 height 13
click at [928, 129] on span "Forward" at bounding box center [929, 124] width 36 height 13
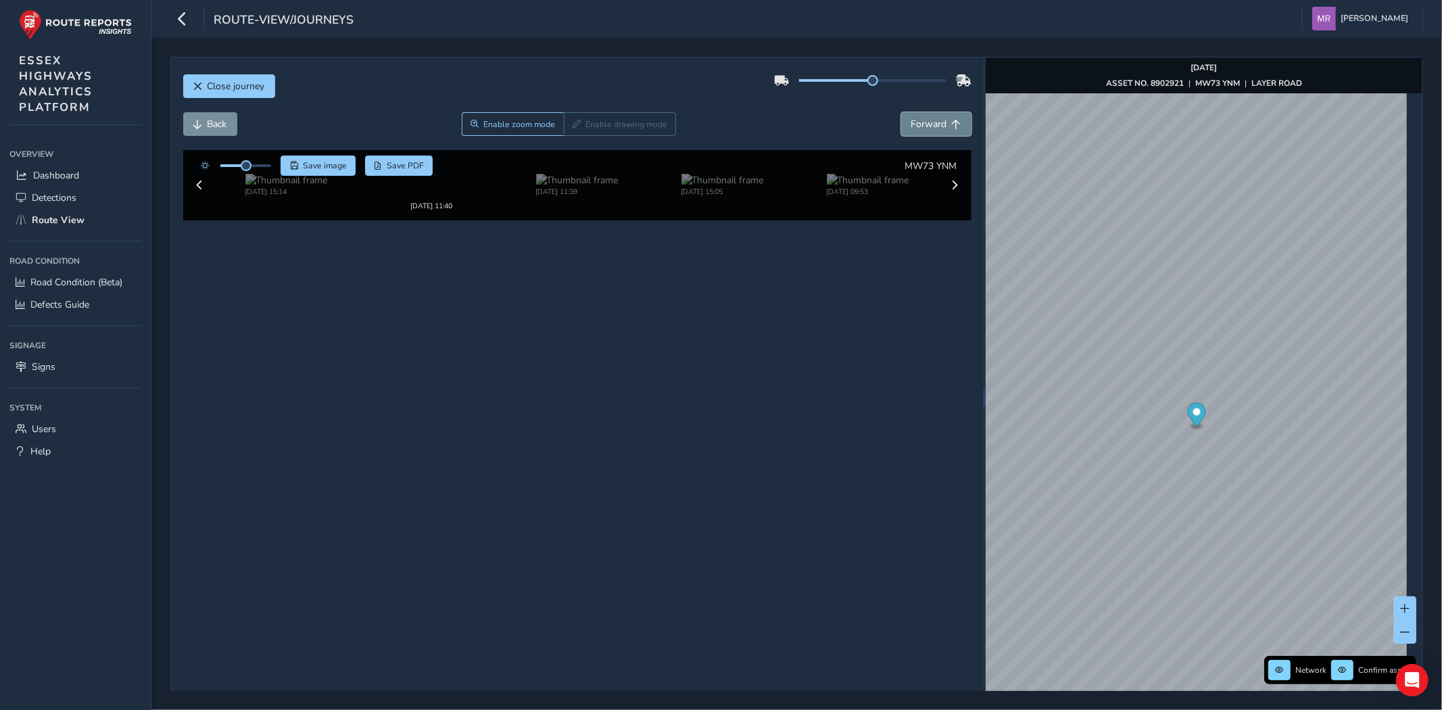
click at [928, 129] on span "Forward" at bounding box center [929, 124] width 36 height 13
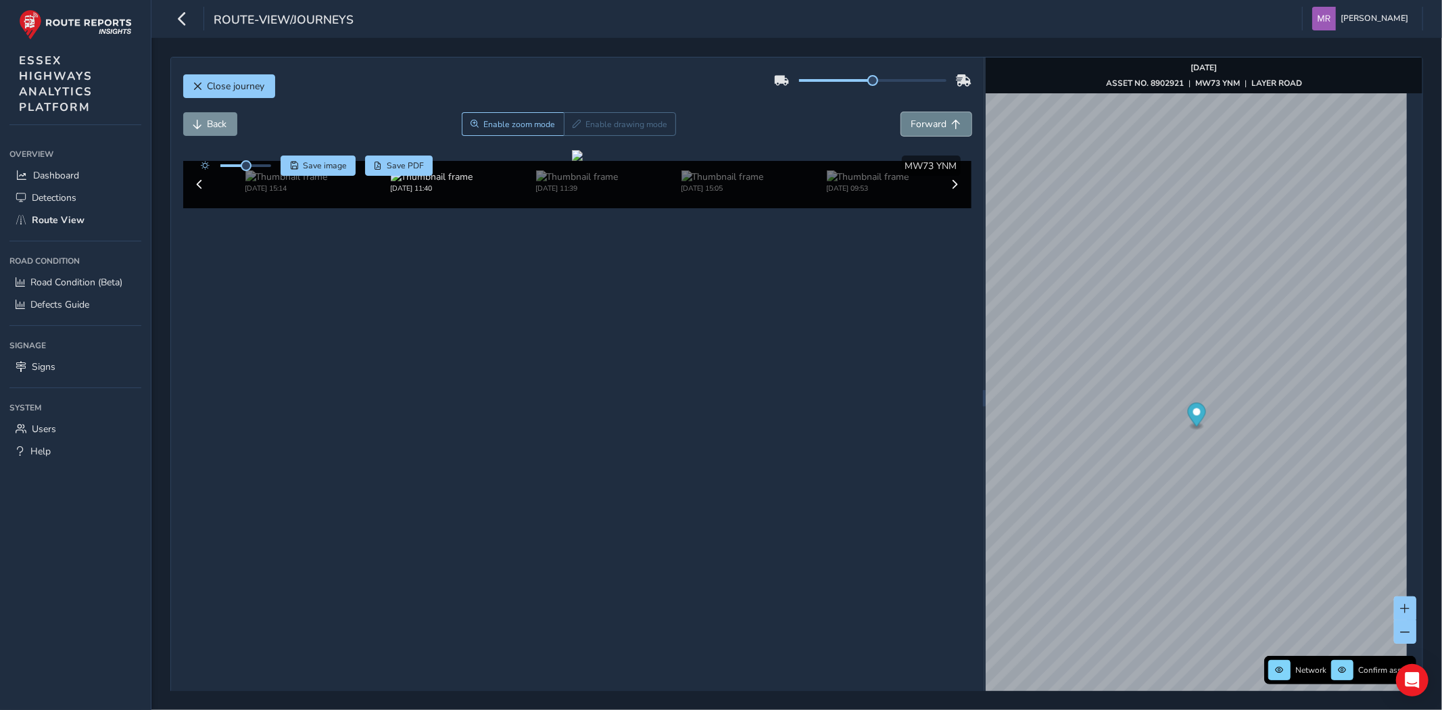
click at [928, 129] on span "Forward" at bounding box center [929, 124] width 36 height 13
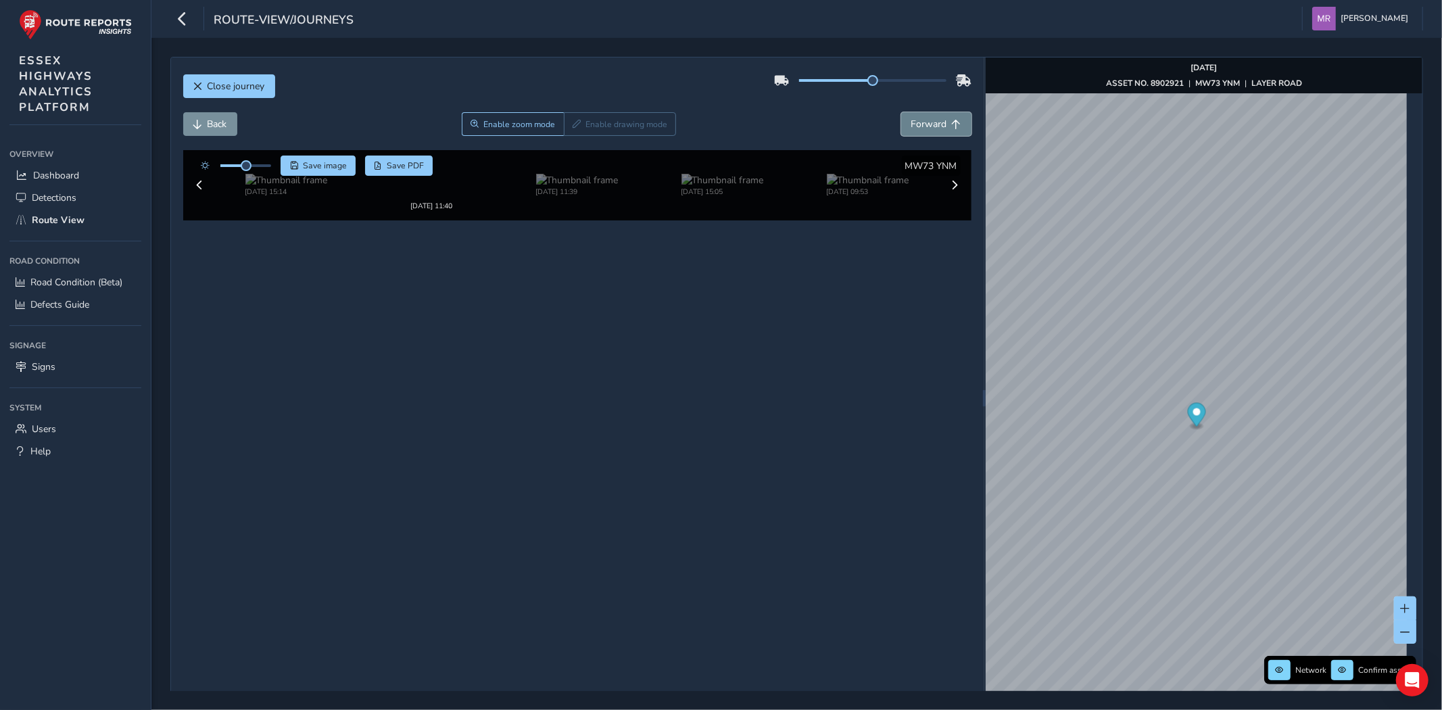
click at [928, 129] on span "Forward" at bounding box center [929, 124] width 36 height 13
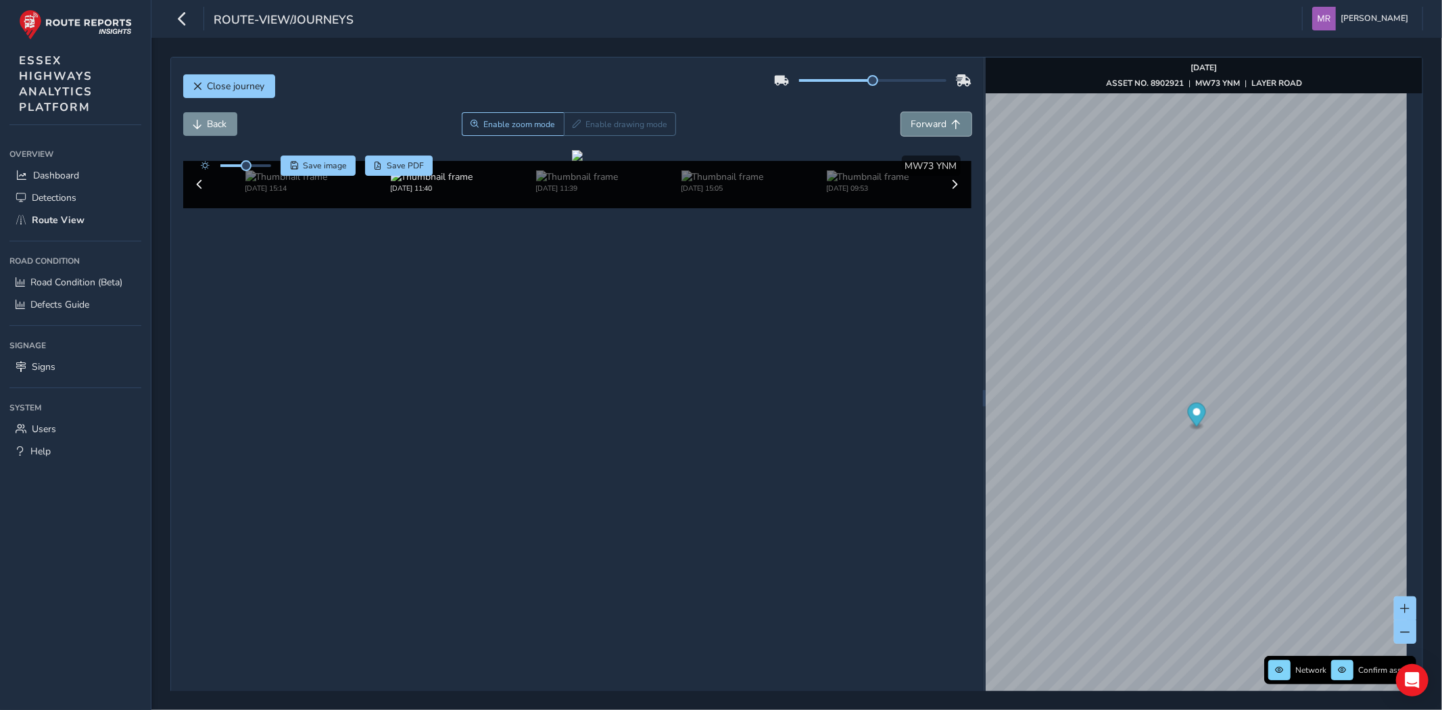
click at [928, 129] on span "Forward" at bounding box center [929, 124] width 36 height 13
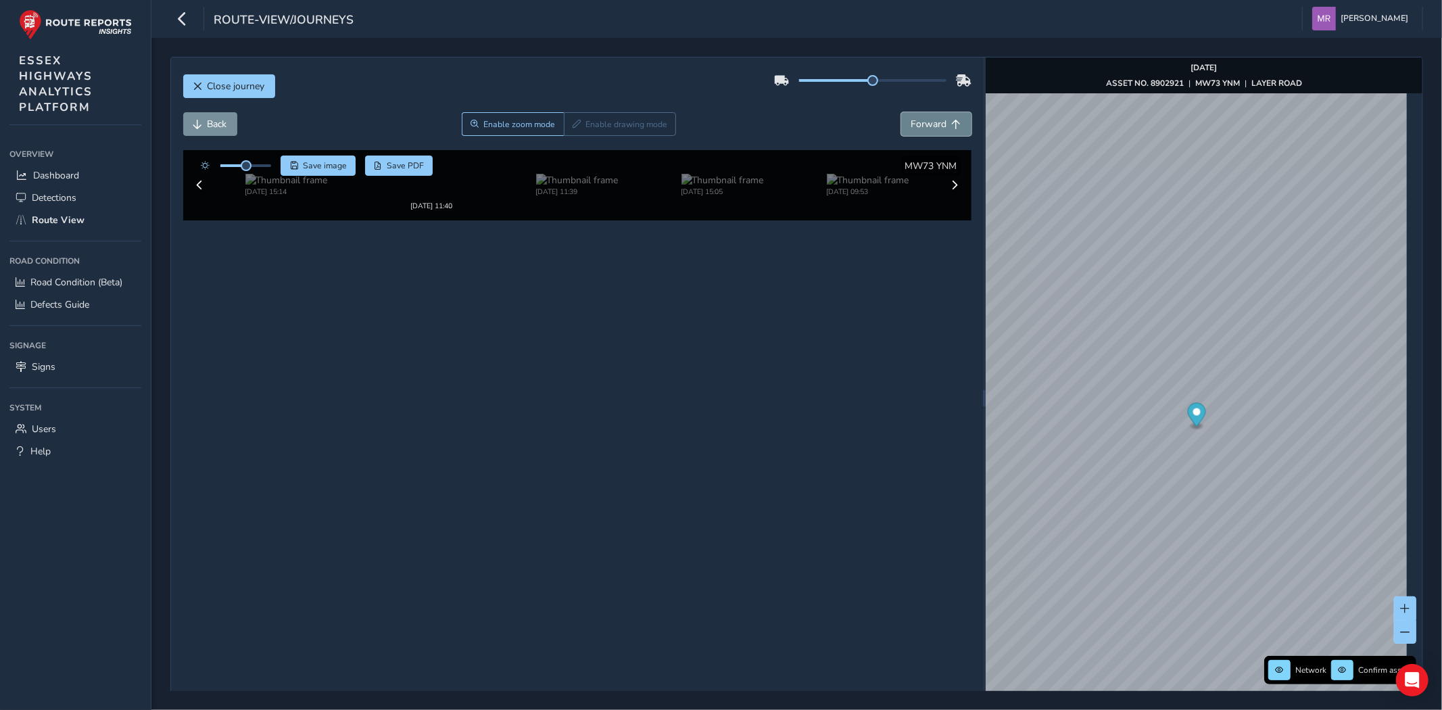
click at [928, 129] on span "Forward" at bounding box center [929, 124] width 36 height 13
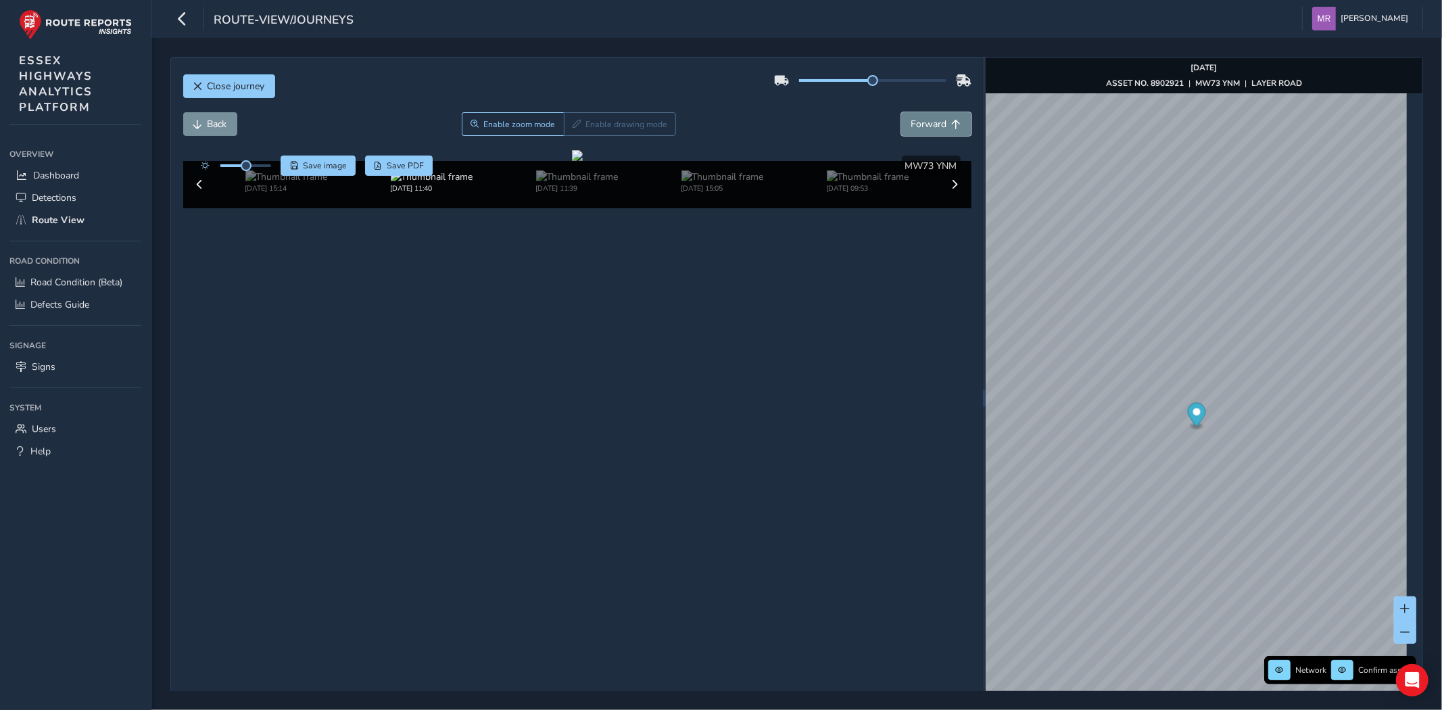
click at [928, 129] on span "Forward" at bounding box center [929, 124] width 36 height 13
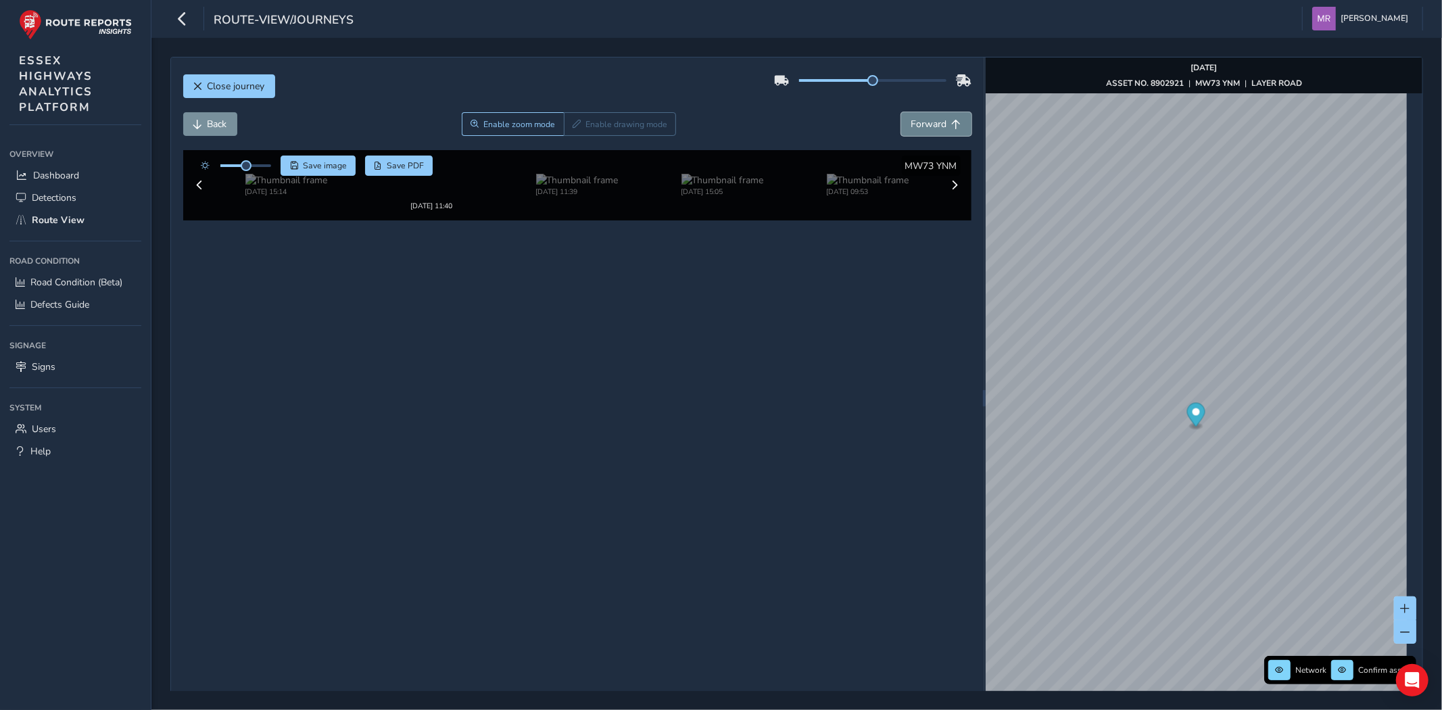
click at [928, 129] on span "Forward" at bounding box center [929, 124] width 36 height 13
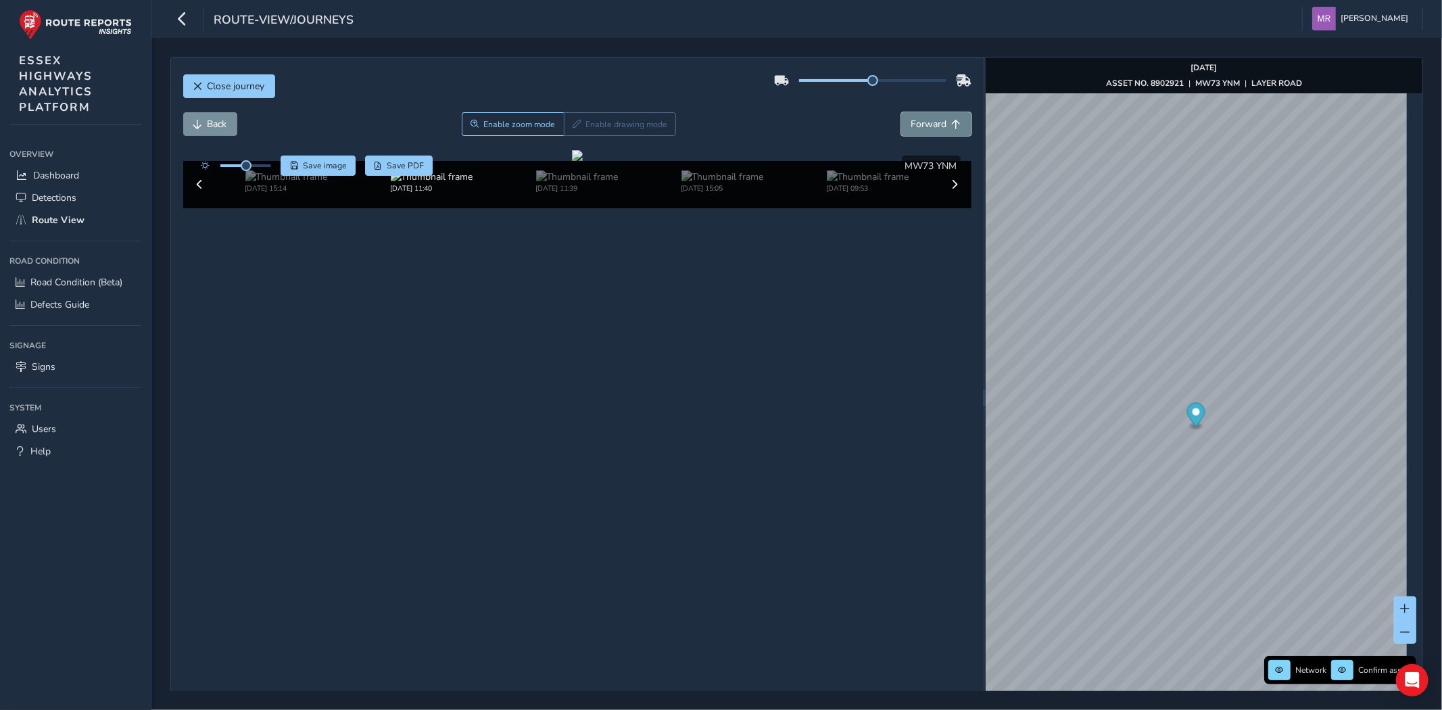
click at [928, 129] on span "Forward" at bounding box center [929, 124] width 36 height 13
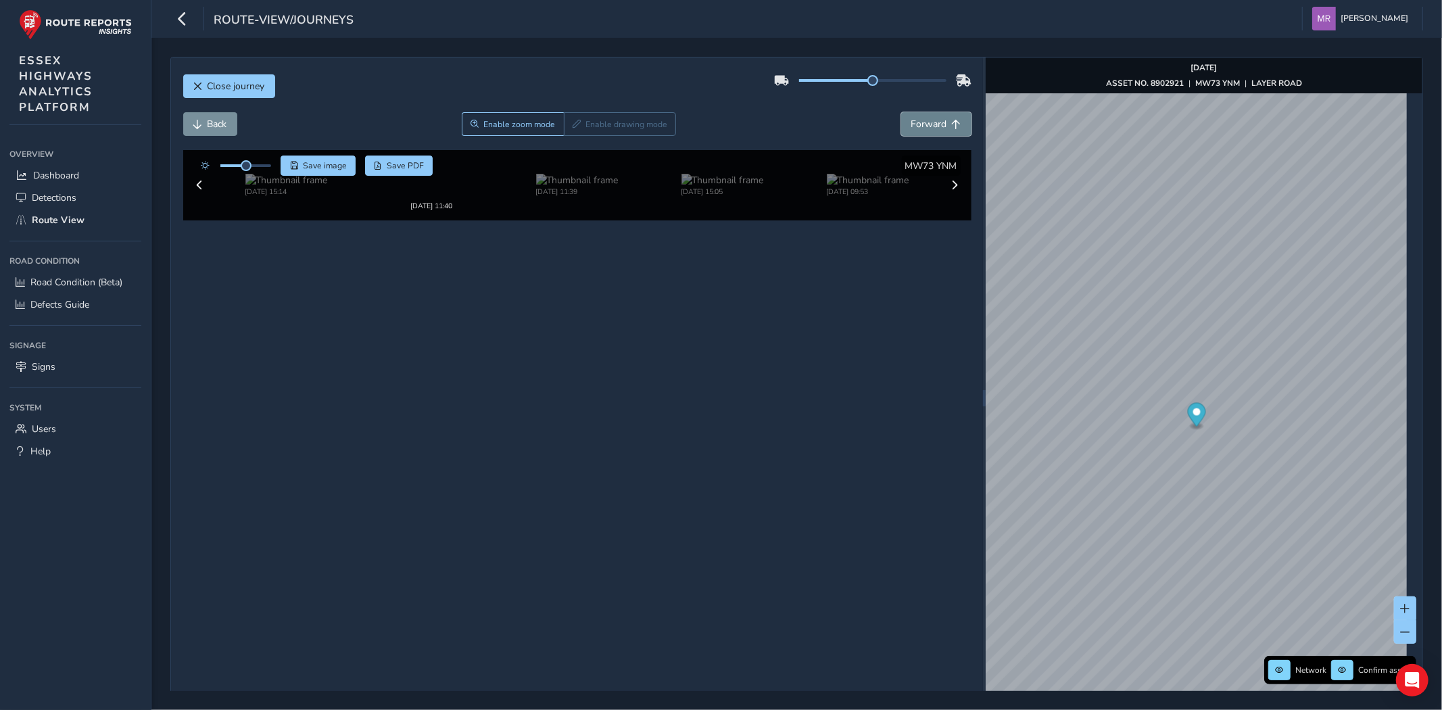
click at [928, 129] on span "Forward" at bounding box center [929, 124] width 36 height 13
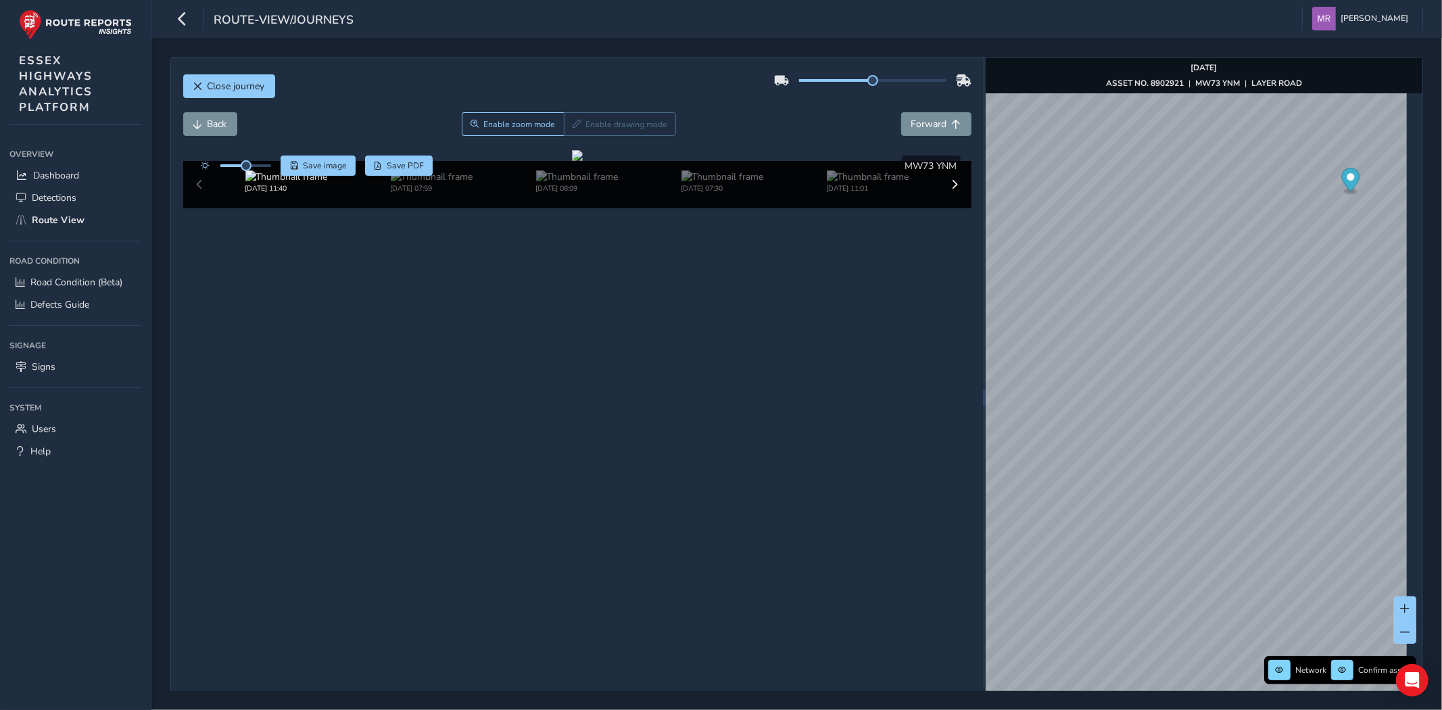
click at [1260, 72] on div "Network Confirm assets [DATE] ASSET NO. 8902921 | MW73 YNM | [GEOGRAPHIC_DATA]" at bounding box center [1204, 397] width 437 height 681
click at [212, 82] on span "Close journey" at bounding box center [236, 86] width 57 height 13
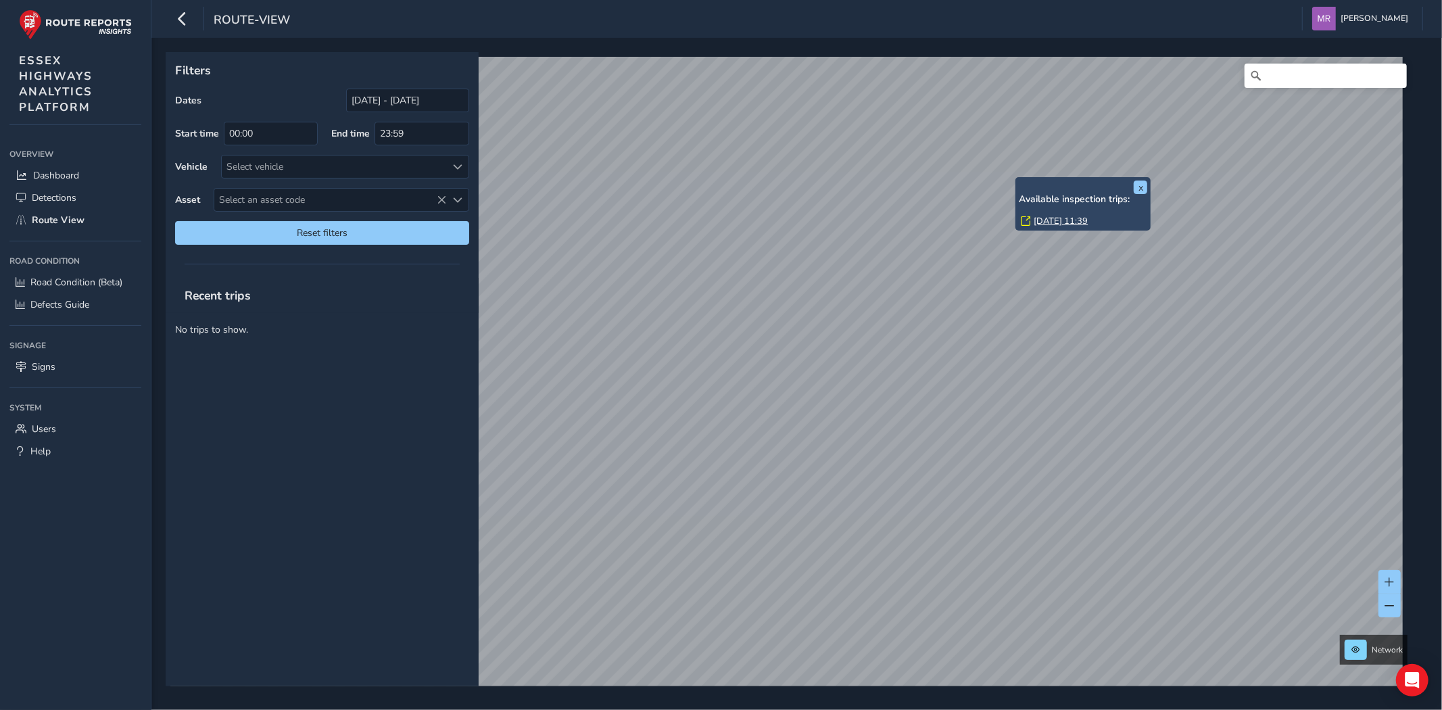
click at [1035, 220] on link "[DATE] 11:39" at bounding box center [1061, 221] width 54 height 12
